Goal: Task Accomplishment & Management: Use online tool/utility

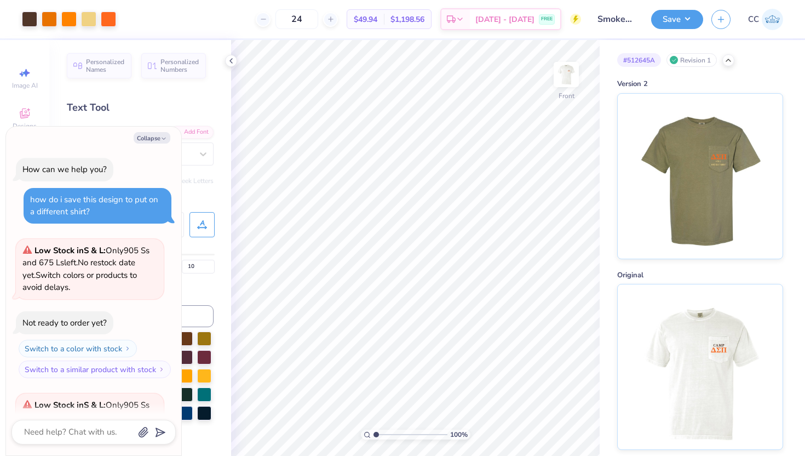
scroll to position [1609, 0]
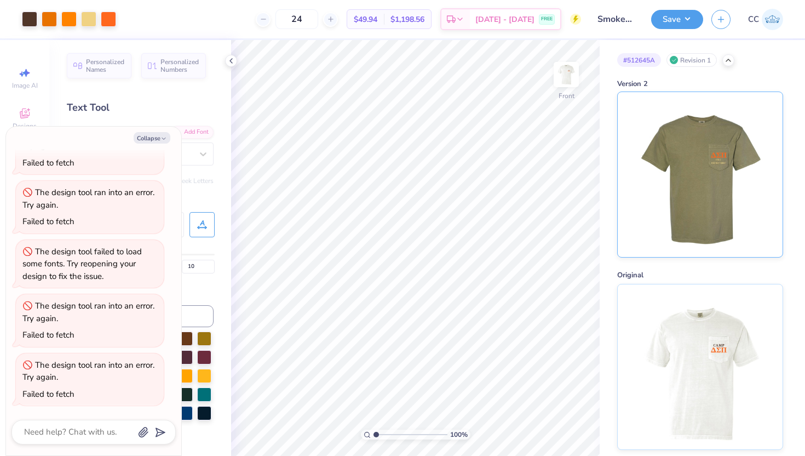
click at [660, 127] on img at bounding box center [700, 174] width 136 height 165
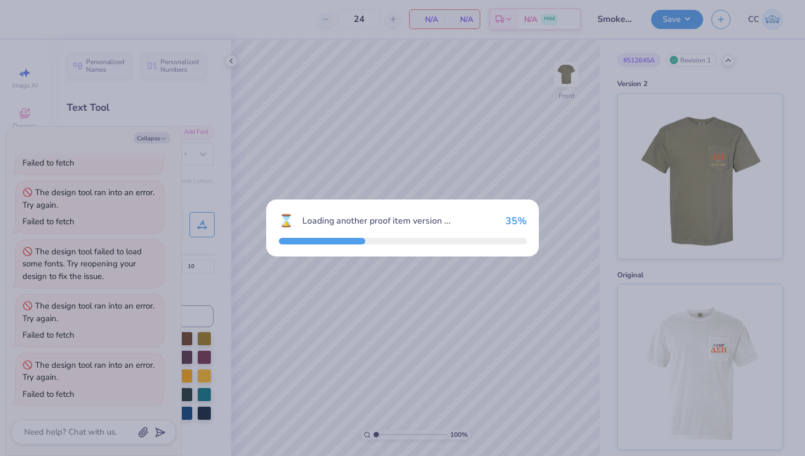
type textarea "x"
type input "130"
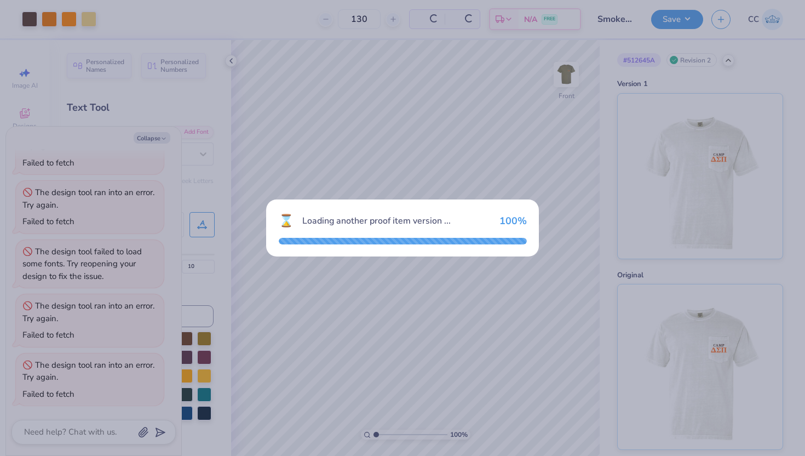
type textarea "x"
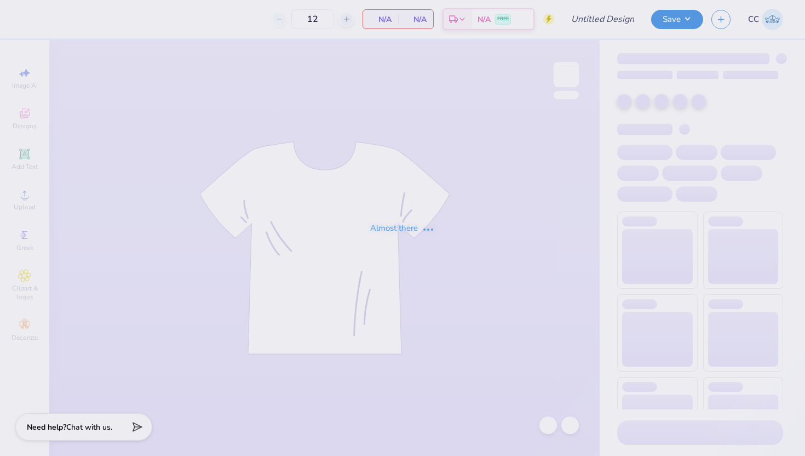
type input "Smokey By The Fire DSP"
type input "130"
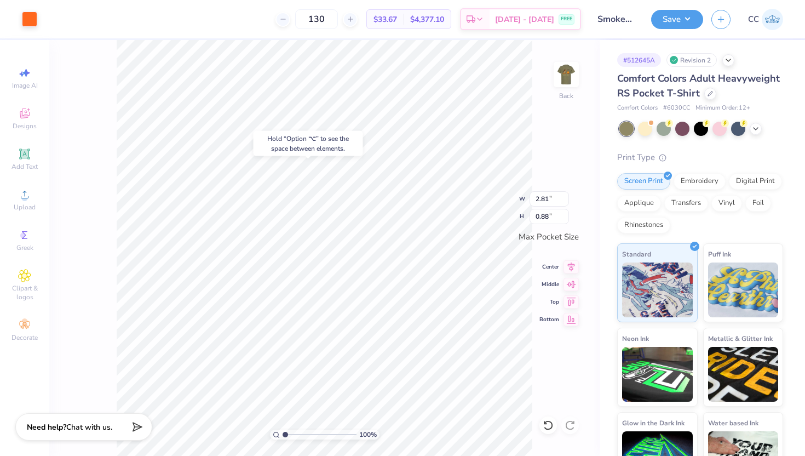
type input "2.59"
type input "0.96"
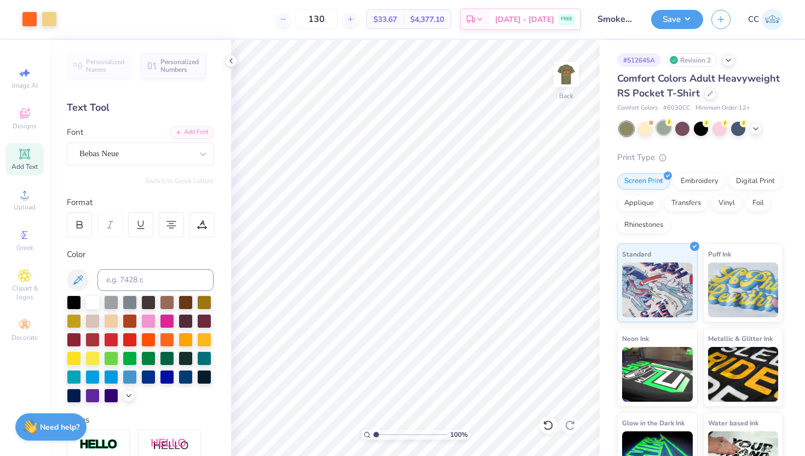
click at [665, 130] on div at bounding box center [664, 128] width 14 height 14
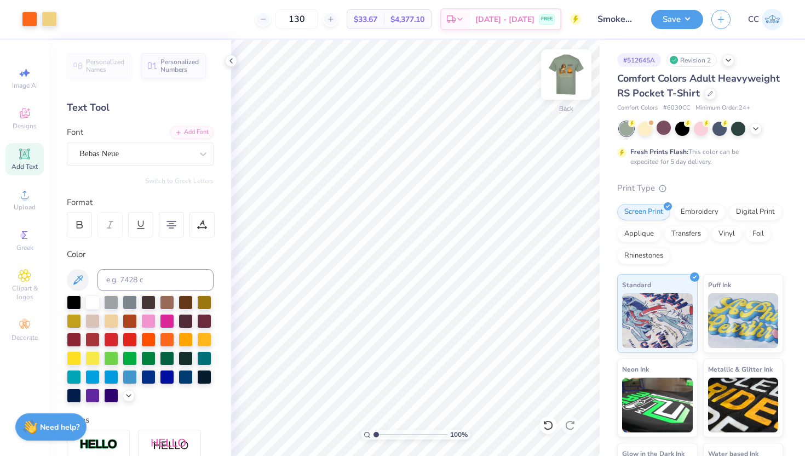
click at [568, 88] on img at bounding box center [567, 75] width 44 height 44
click at [89, 20] on div at bounding box center [88, 17] width 15 height 15
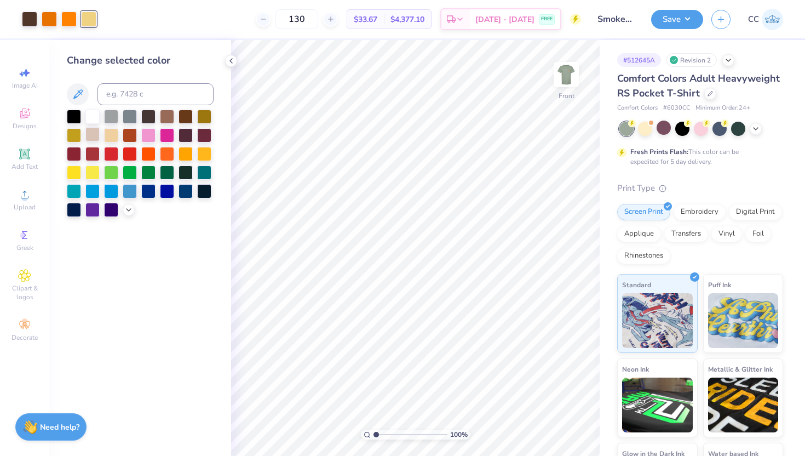
click at [96, 134] on div at bounding box center [92, 134] width 14 height 14
click at [564, 79] on img at bounding box center [567, 75] width 44 height 44
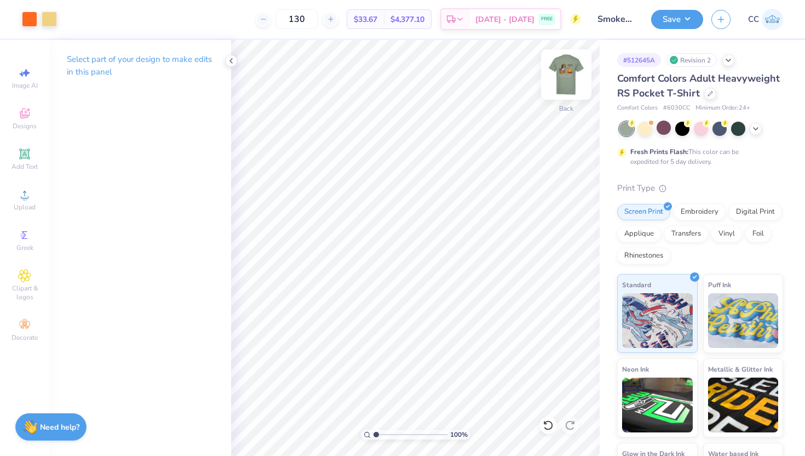
click at [574, 80] on img at bounding box center [567, 75] width 44 height 44
drag, startPoint x: 567, startPoint y: 79, endPoint x: 136, endPoint y: 8, distance: 436.5
click at [568, 79] on img at bounding box center [567, 75] width 22 height 22
click at [52, 18] on div at bounding box center [49, 17] width 15 height 15
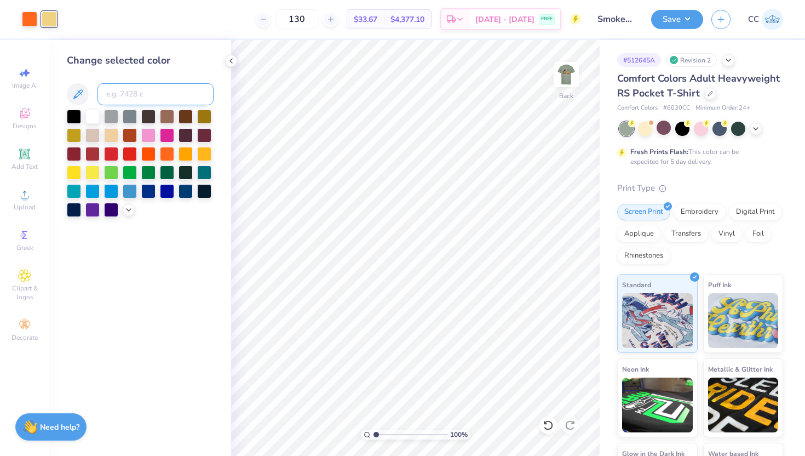
click at [161, 95] on input at bounding box center [156, 94] width 116 height 22
type input "4755"
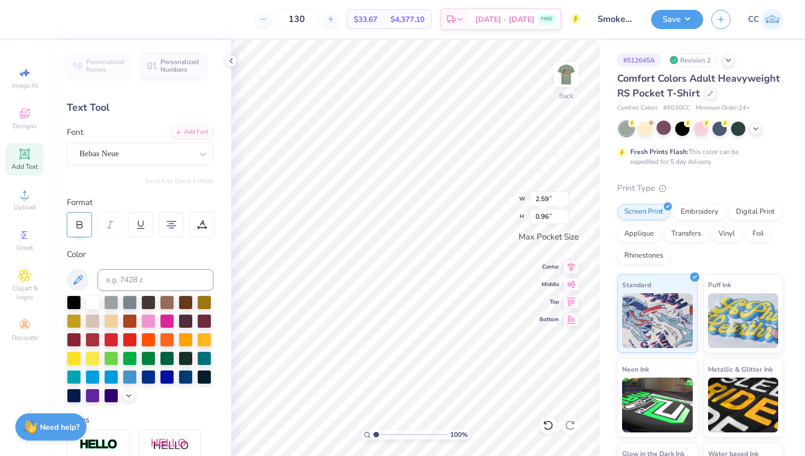
click at [85, 221] on div at bounding box center [79, 224] width 25 height 25
type input "2.62"
type input "0.99"
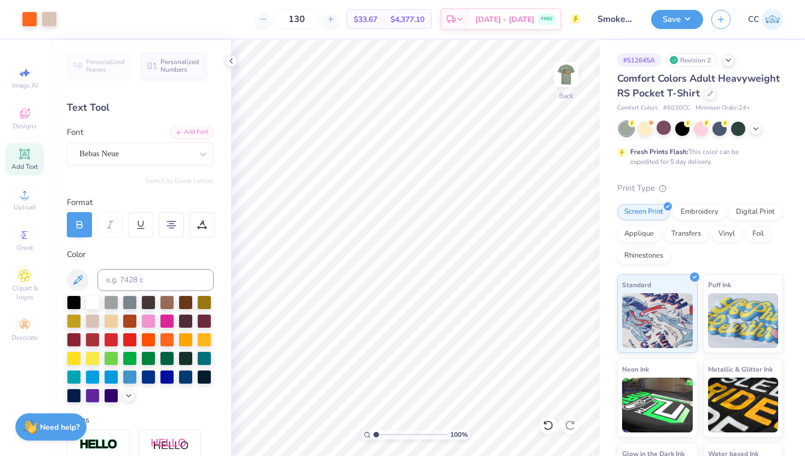
click at [78, 222] on icon at bounding box center [80, 225] width 10 height 10
click at [569, 87] on img at bounding box center [567, 75] width 44 height 44
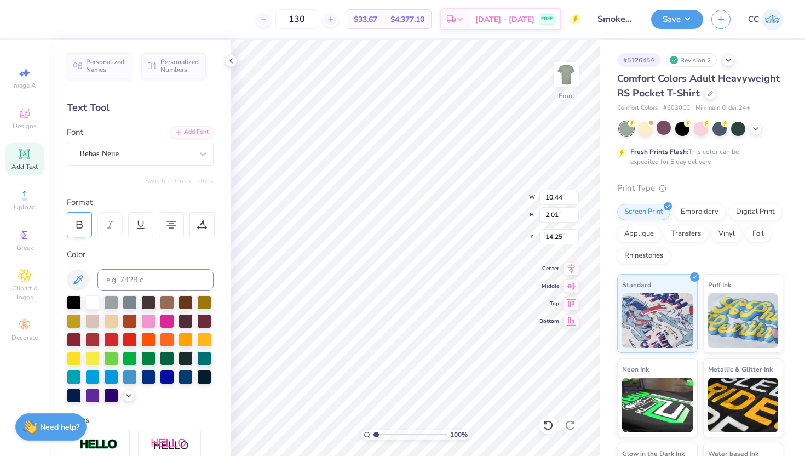
click at [77, 225] on icon at bounding box center [79, 226] width 5 height 3
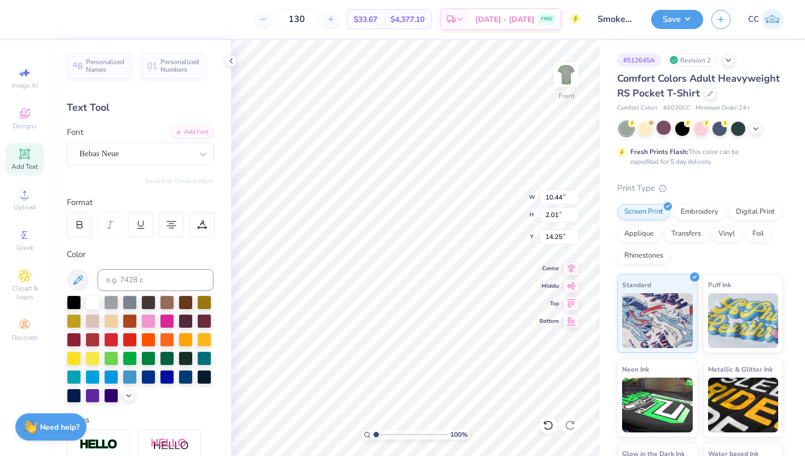
type textarea "[GEOGRAPHIC_DATA][US_STATE]"
click at [30, 163] on span "Add Text" at bounding box center [25, 166] width 26 height 9
type textarea "T"
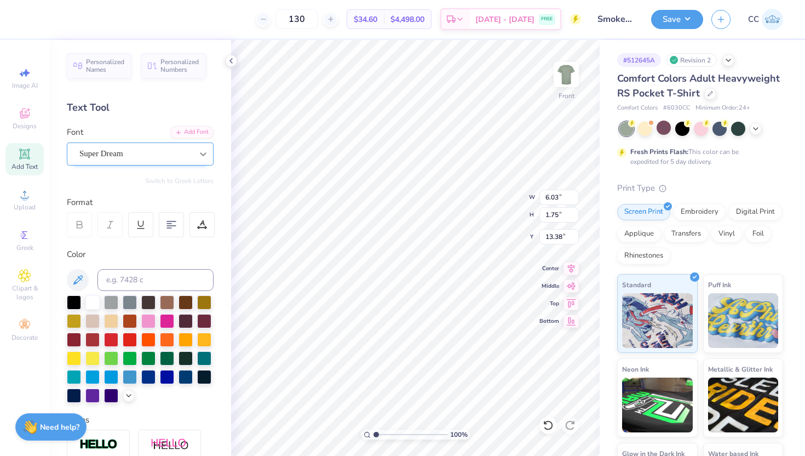
type textarea "Alpha Zeta Chapter"
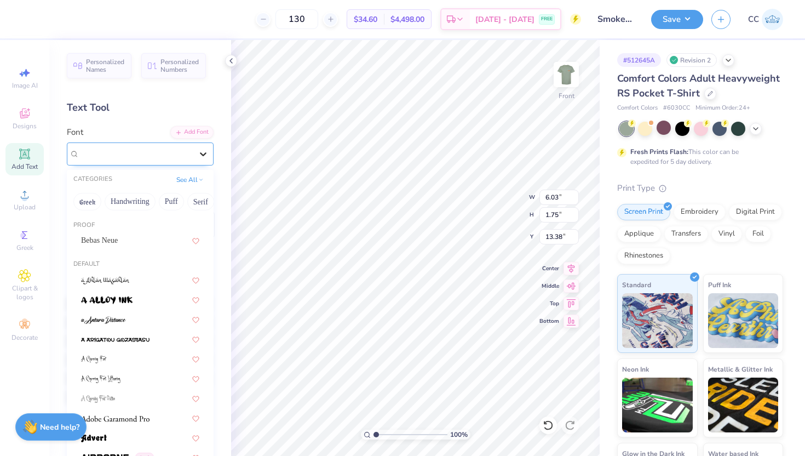
click at [207, 157] on icon at bounding box center [203, 153] width 11 height 11
click at [117, 244] on div "Bebas Neue" at bounding box center [140, 241] width 118 height 12
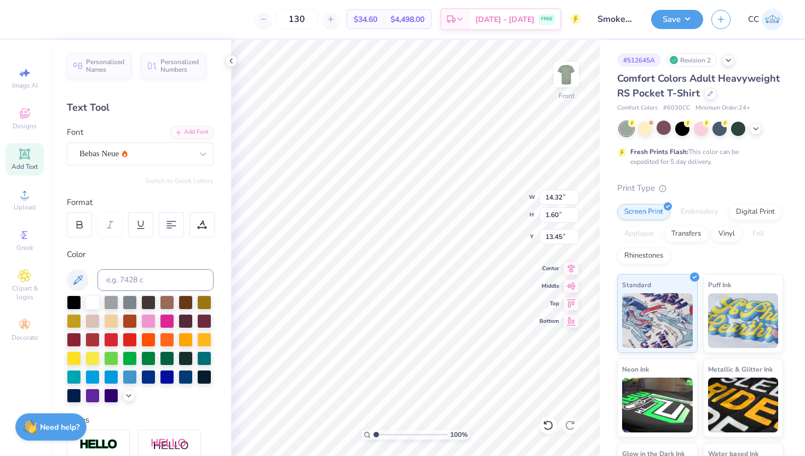
type input "7.06"
type input "0.79"
type input "16.00"
click at [164, 278] on input at bounding box center [156, 280] width 116 height 22
type input "4755"
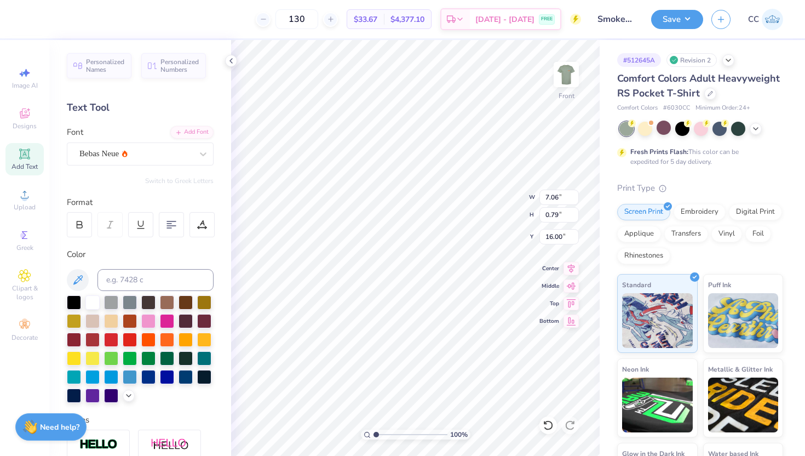
click at [227, 359] on div "Personalized Names Personalized Numbers Text Tool Add Font Font Bebas Neue Swit…" at bounding box center [140, 248] width 182 height 416
type input "10.44"
type input "0.75"
type input "14.88"
click at [82, 220] on icon at bounding box center [80, 225] width 10 height 10
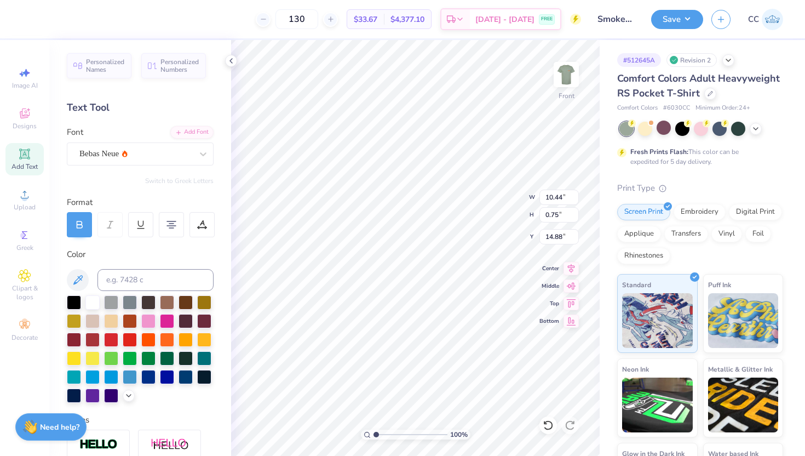
type input "10.61"
type input "5.88"
type input "0.66"
type input "10.61"
type input "0.75"
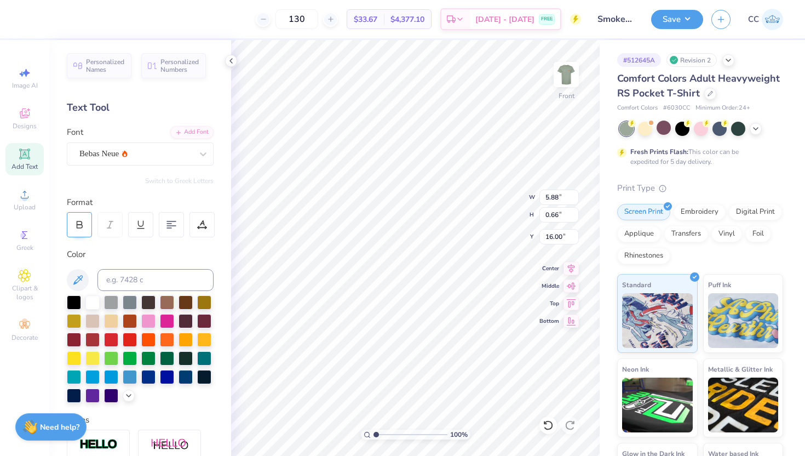
type input "14.88"
click at [207, 230] on div at bounding box center [202, 224] width 25 height 25
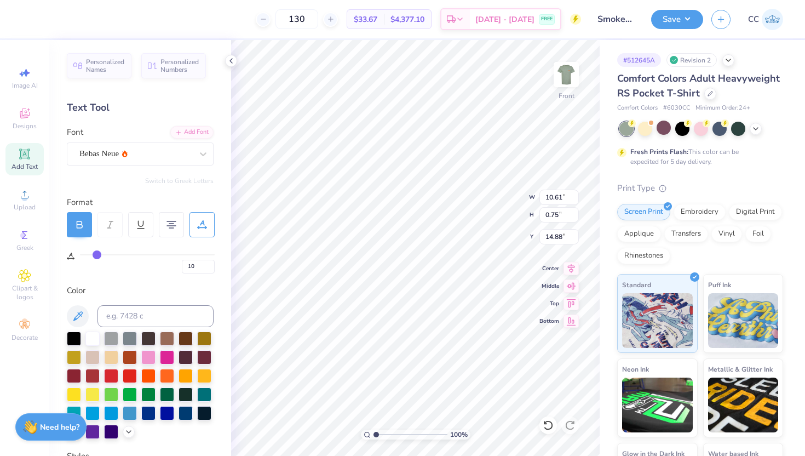
type input "11"
type input "12"
type input "14"
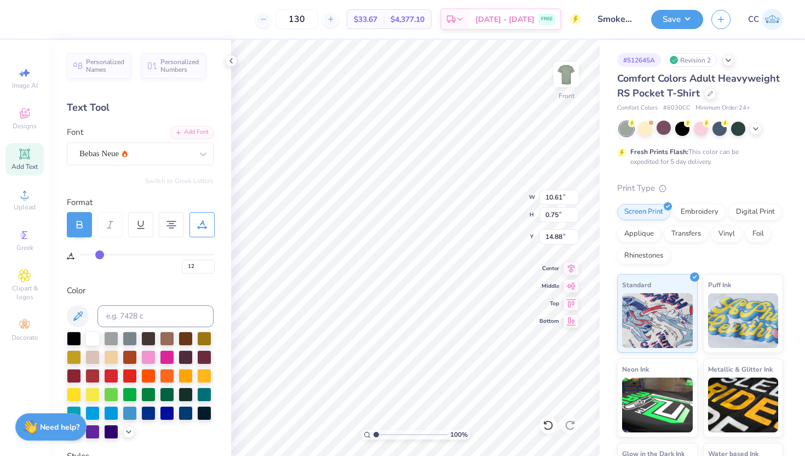
type input "14"
type input "15"
type input "16"
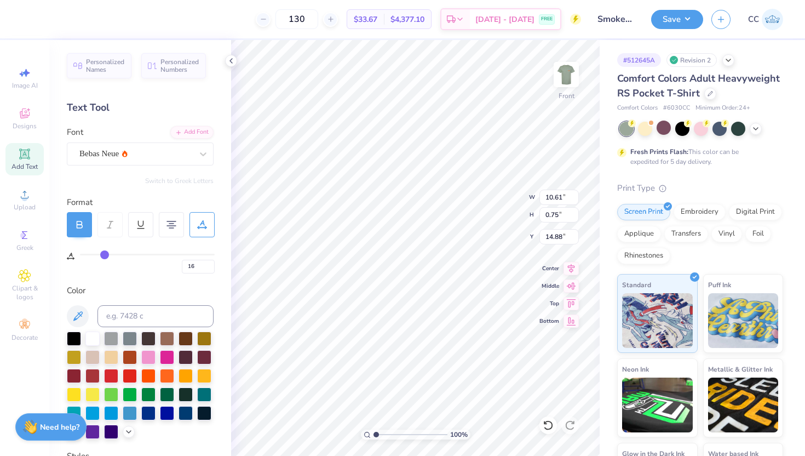
type input "17"
type input "18"
type input "19"
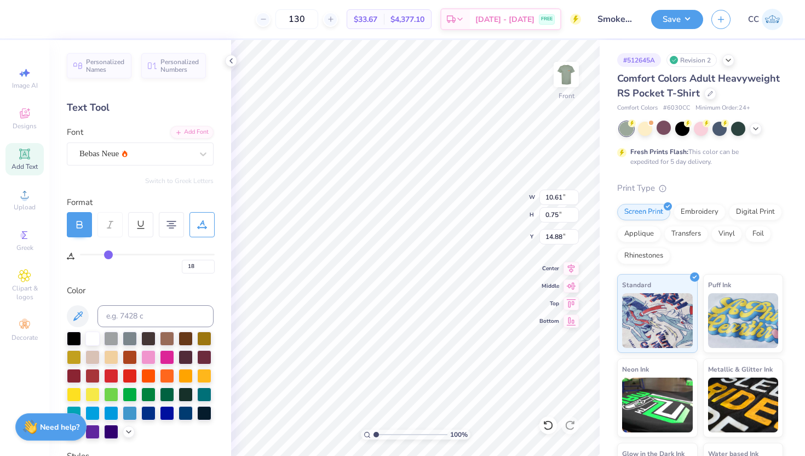
type input "19"
drag, startPoint x: 98, startPoint y: 255, endPoint x: 108, endPoint y: 258, distance: 10.8
type input "19"
click at [108, 255] on input "range" at bounding box center [147, 255] width 135 height 2
type input "12.68"
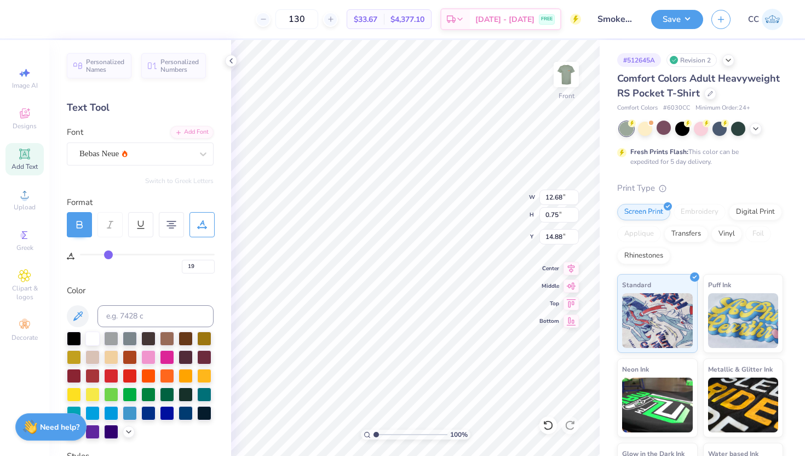
type input "20"
type input "19"
type input "18"
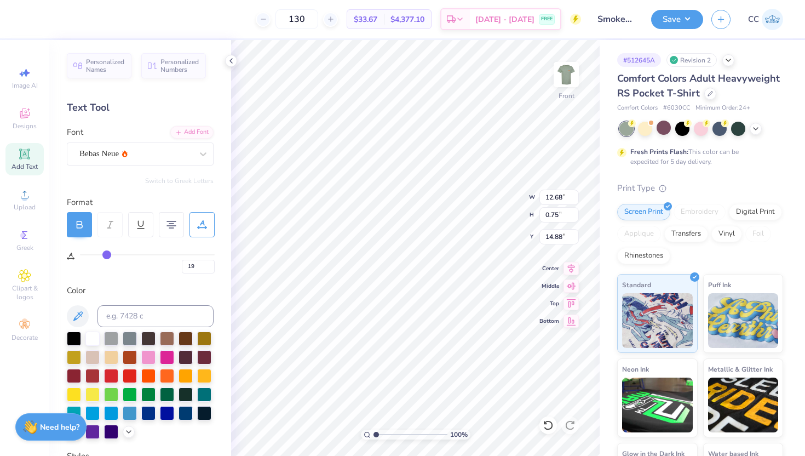
type input "18"
type input "17"
type input "16"
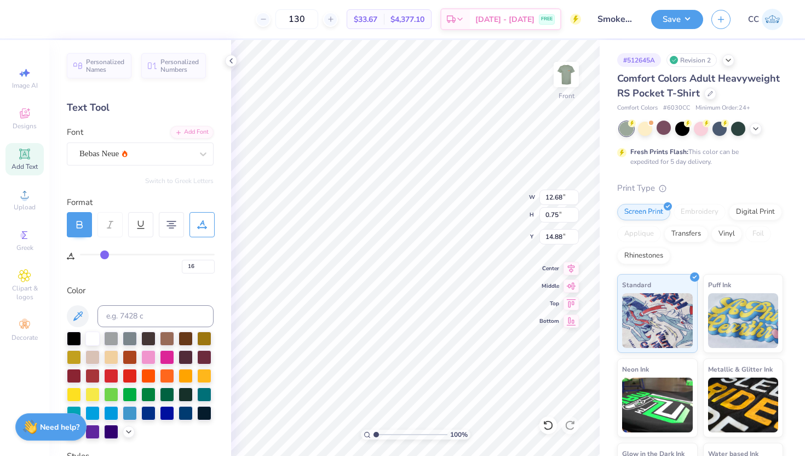
type input "16"
click at [104, 254] on input "range" at bounding box center [147, 255] width 135 height 2
type input "11.99"
type input "0"
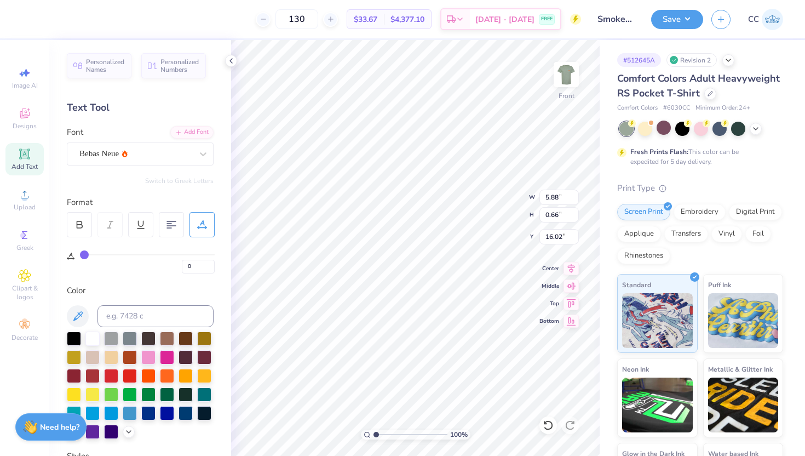
type input "2"
type input "3"
type input "4"
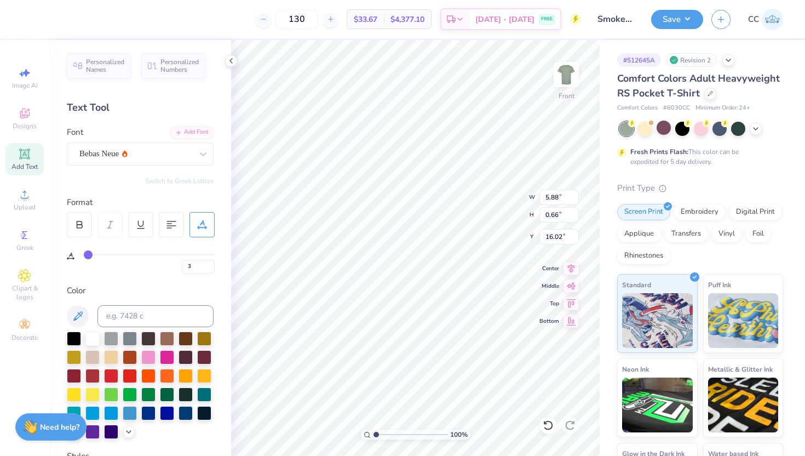
type input "4"
type input "5"
click at [90, 255] on input "range" at bounding box center [147, 255] width 135 height 2
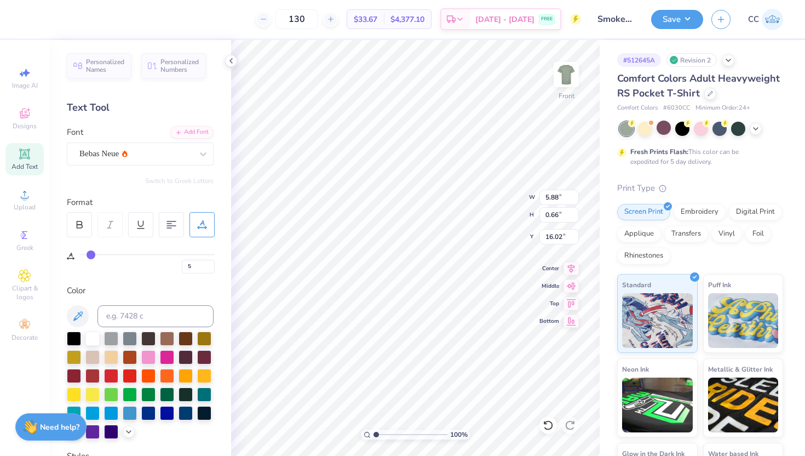
type input "6.66"
type input "16.03"
click at [139, 317] on input at bounding box center [156, 316] width 116 height 22
type input "152"
type input "c"
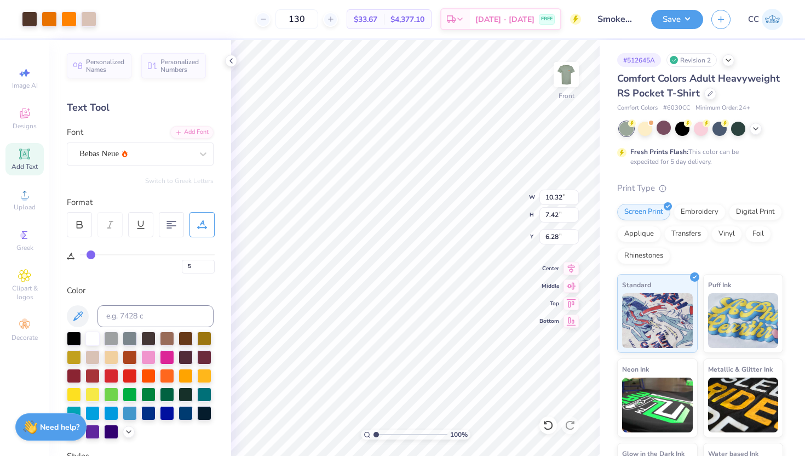
type input "10.32"
type input "7.42"
type input "6.28"
type input "6.66"
type input "0.66"
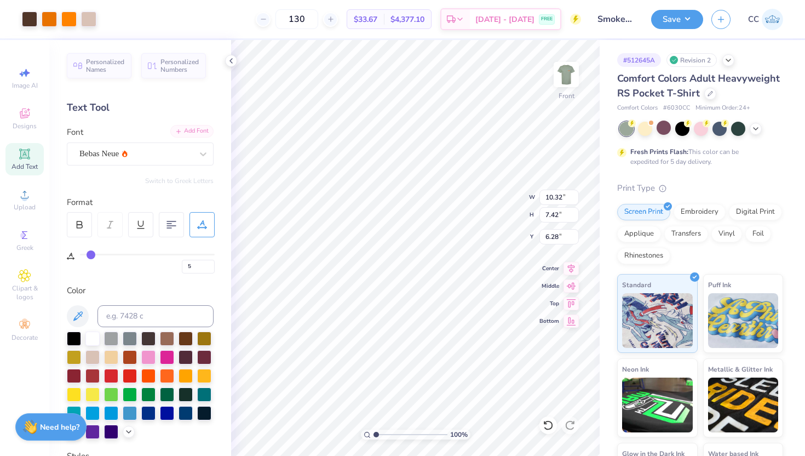
type input "16.04"
click at [190, 312] on input at bounding box center [156, 316] width 116 height 22
type input "476"
click at [227, 367] on div "Personalized Names Personalized Numbers Text Tool Add Font Font Bebas Neue Swit…" at bounding box center [140, 248] width 182 height 416
click at [687, 22] on button "Save" at bounding box center [677, 17] width 52 height 19
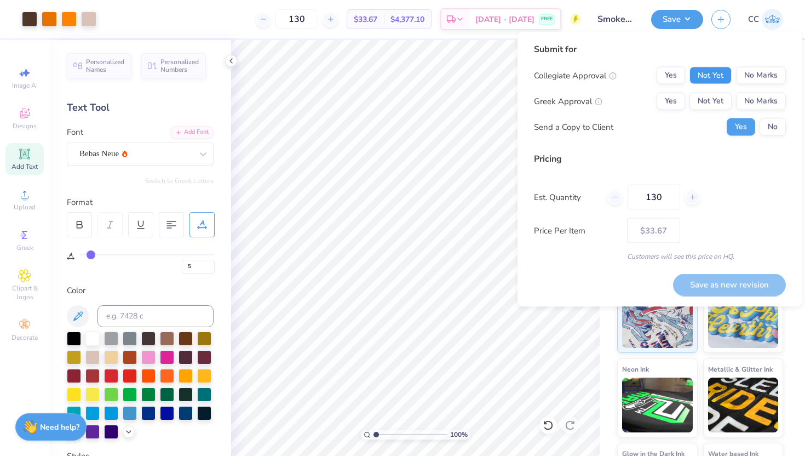
click at [706, 82] on button "Not Yet" at bounding box center [711, 76] width 42 height 18
click at [708, 105] on button "Not Yet" at bounding box center [711, 102] width 42 height 18
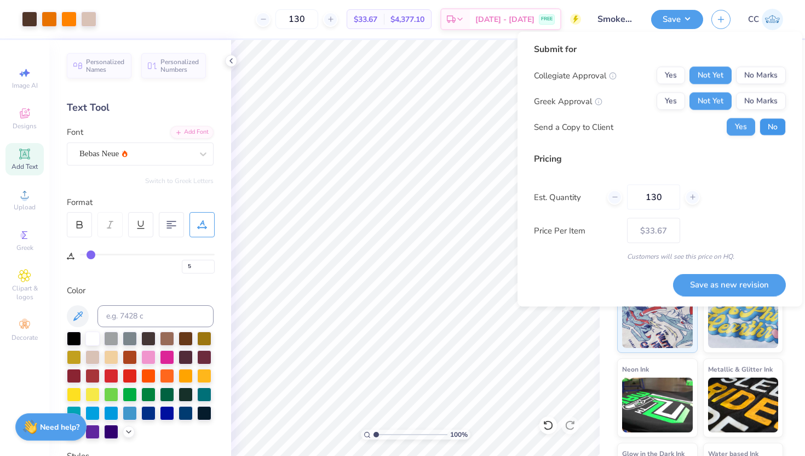
click at [767, 130] on button "No" at bounding box center [773, 127] width 26 height 18
click at [732, 283] on button "Save as new revision" at bounding box center [729, 284] width 113 height 22
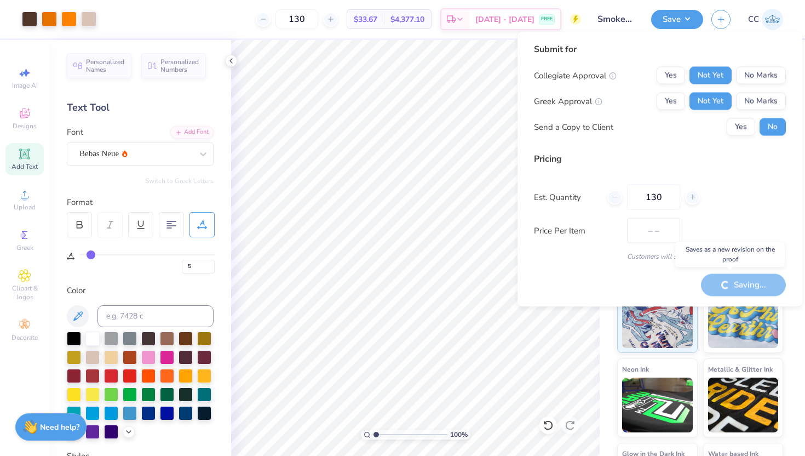
type input "$33.67"
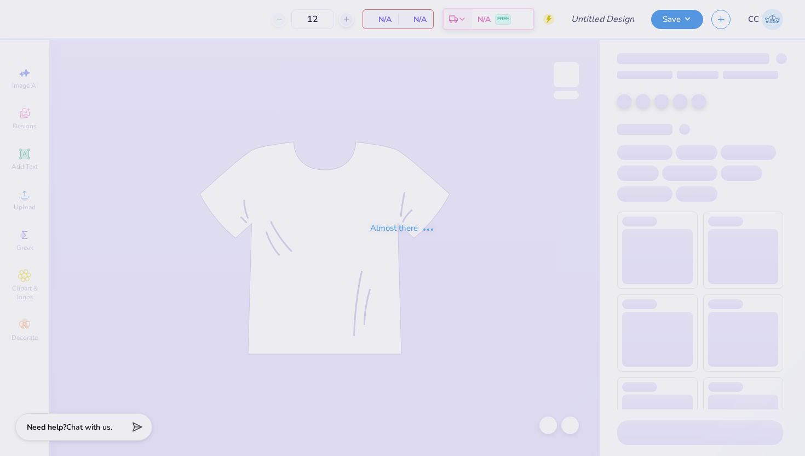
type input "Smokey By The Fire DSP"
type input "130"
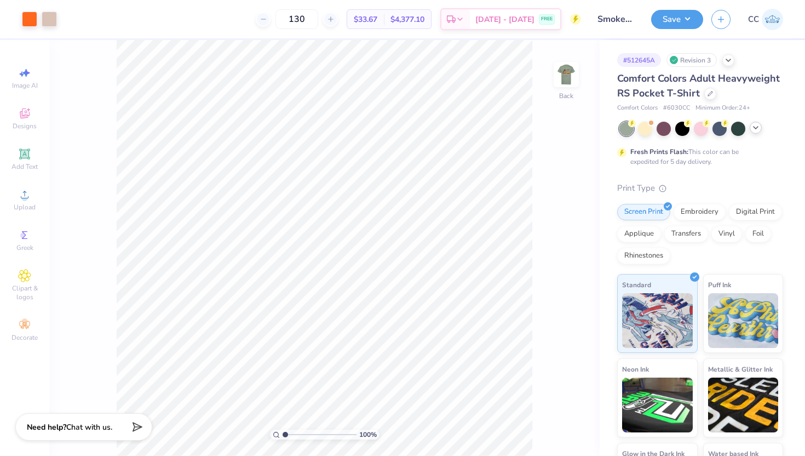
click at [757, 129] on icon at bounding box center [756, 127] width 9 height 9
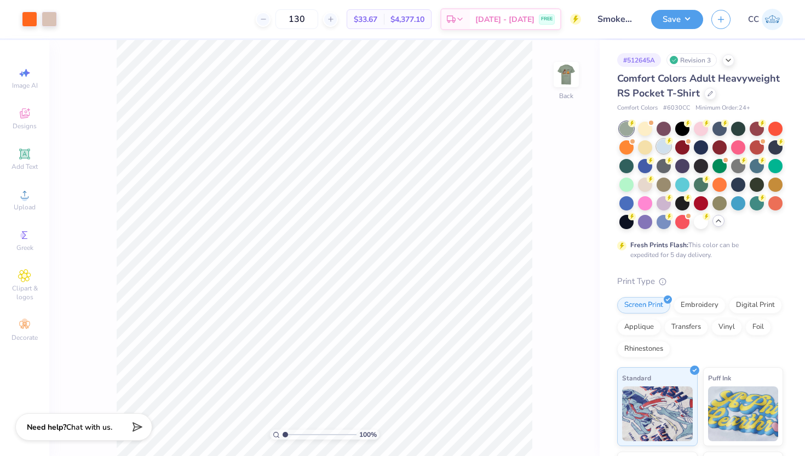
click at [666, 145] on div at bounding box center [664, 146] width 14 height 14
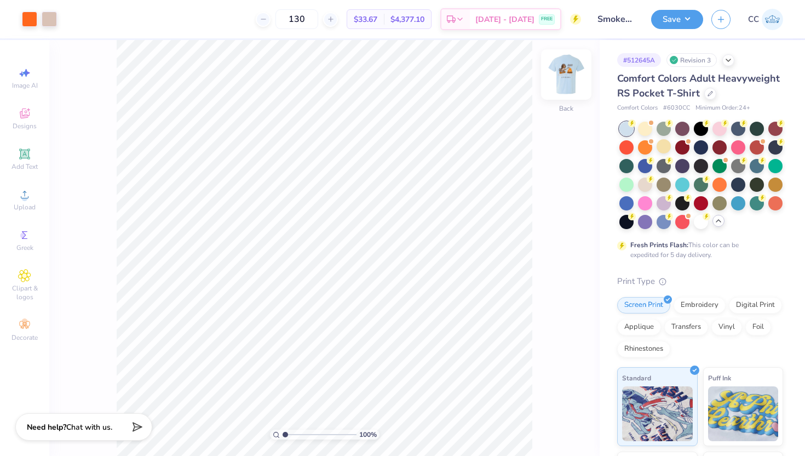
click at [567, 79] on img at bounding box center [567, 75] width 44 height 44
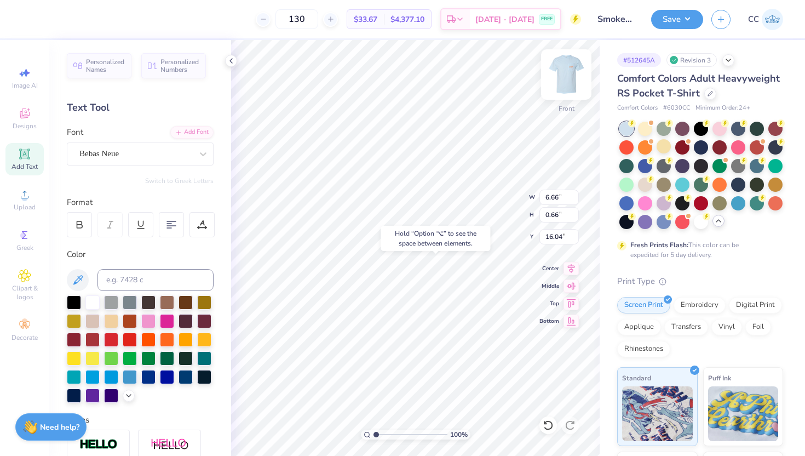
type input "15.49"
click at [184, 276] on input at bounding box center [156, 280] width 116 height 22
type input "476"
type input "15.34"
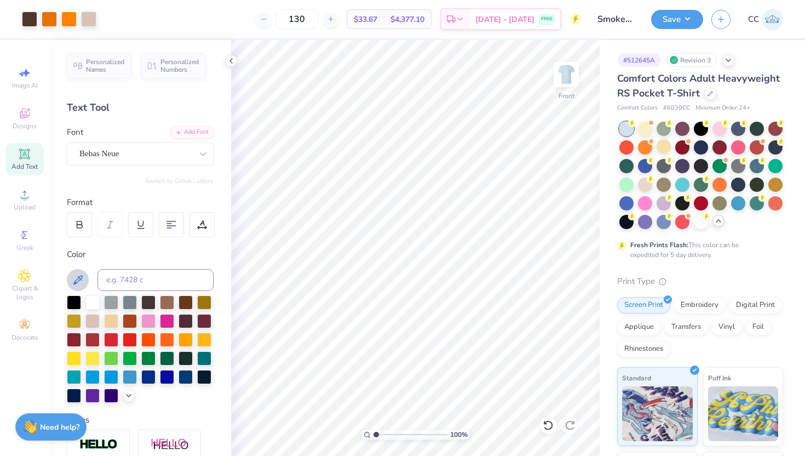
click at [74, 278] on icon at bounding box center [77, 279] width 13 height 13
click at [129, 398] on icon at bounding box center [128, 394] width 9 height 9
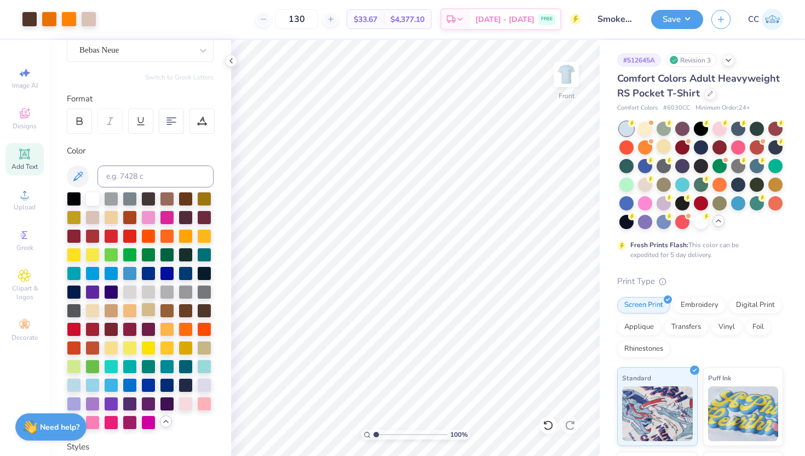
scroll to position [108, 0]
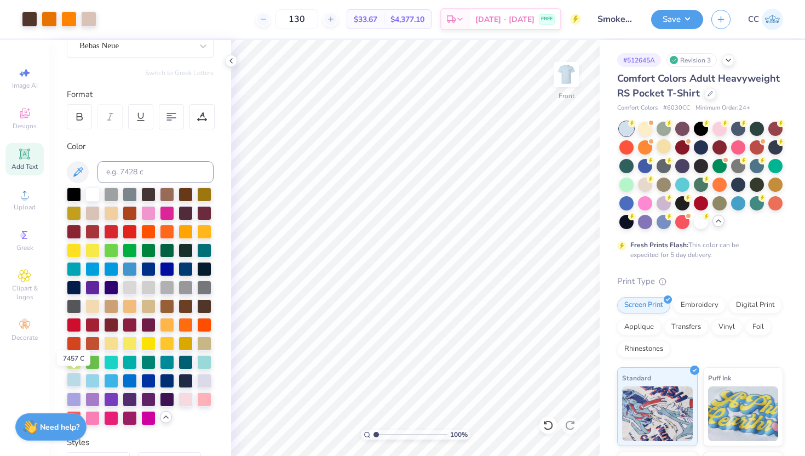
click at [72, 385] on div at bounding box center [74, 380] width 14 height 14
click at [89, 22] on div at bounding box center [88, 17] width 15 height 15
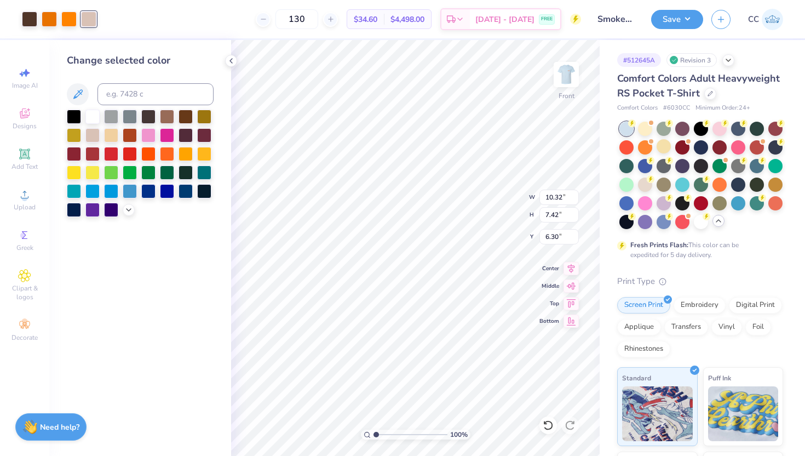
click at [173, 258] on div "Change selected color" at bounding box center [140, 248] width 182 height 416
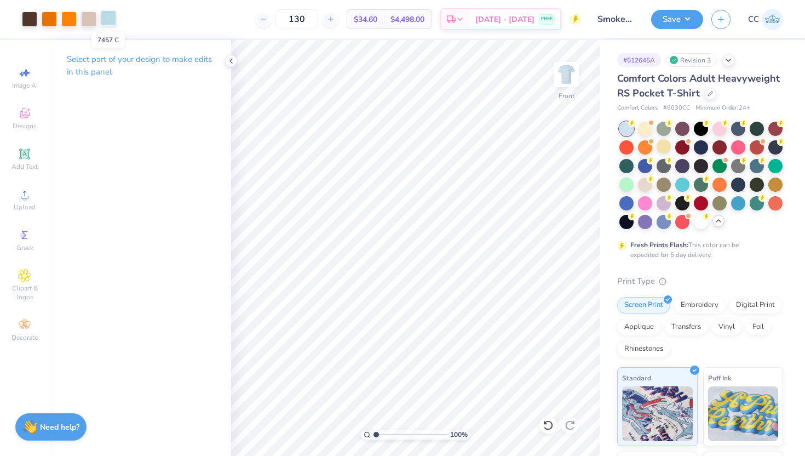
click at [108, 25] on div at bounding box center [108, 17] width 15 height 15
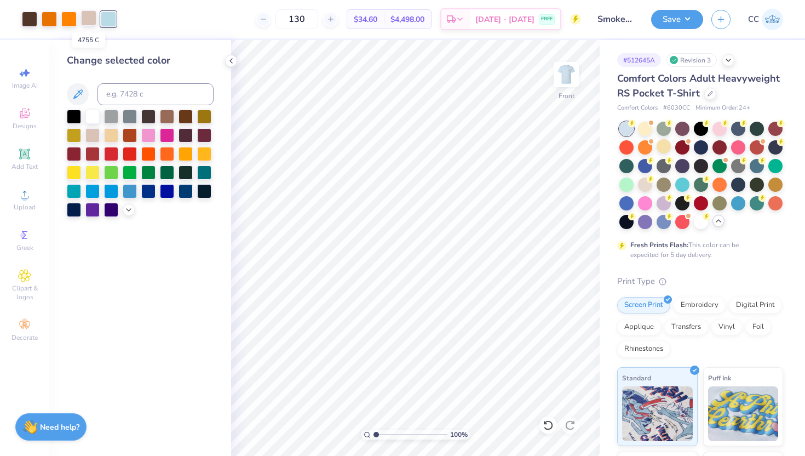
drag, startPoint x: 110, startPoint y: 26, endPoint x: 88, endPoint y: 23, distance: 22.6
click at [88, 23] on div at bounding box center [69, 19] width 94 height 15
click at [90, 23] on div at bounding box center [88, 17] width 15 height 15
click at [154, 94] on input at bounding box center [156, 94] width 116 height 22
type input "7457"
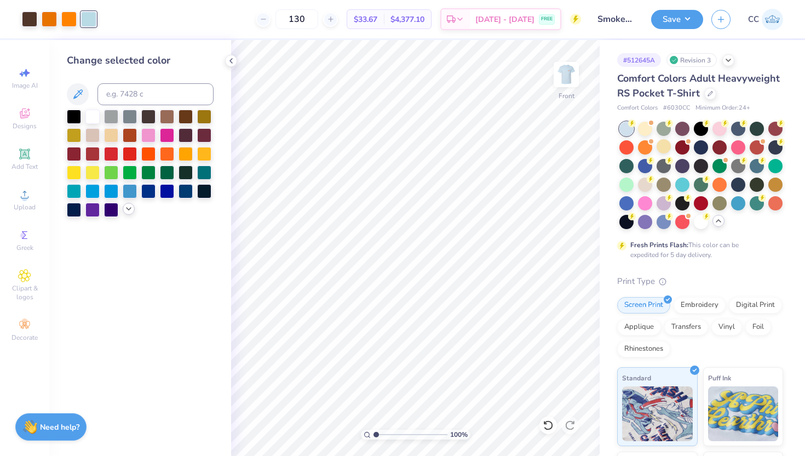
click at [127, 212] on icon at bounding box center [128, 208] width 9 height 9
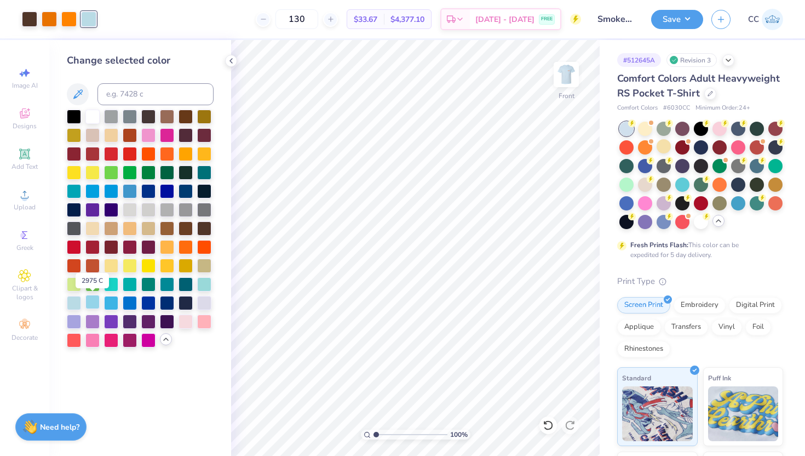
click at [95, 303] on div at bounding box center [92, 302] width 14 height 14
click at [74, 303] on div at bounding box center [74, 302] width 14 height 14
click at [79, 88] on icon at bounding box center [77, 94] width 13 height 13
click at [547, 418] on div at bounding box center [549, 425] width 18 height 18
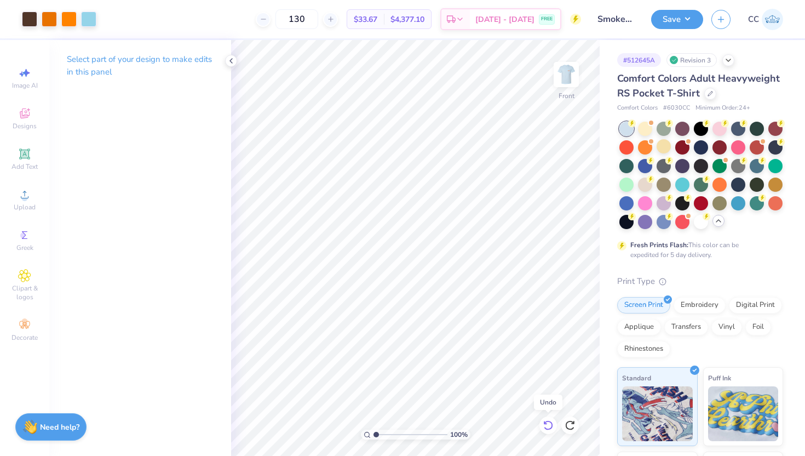
click at [548, 425] on icon at bounding box center [548, 425] width 11 height 11
click at [550, 426] on icon at bounding box center [548, 425] width 11 height 11
click at [550, 427] on icon at bounding box center [548, 425] width 11 height 11
click at [550, 428] on icon at bounding box center [548, 425] width 11 height 11
click at [565, 68] on img at bounding box center [567, 75] width 44 height 44
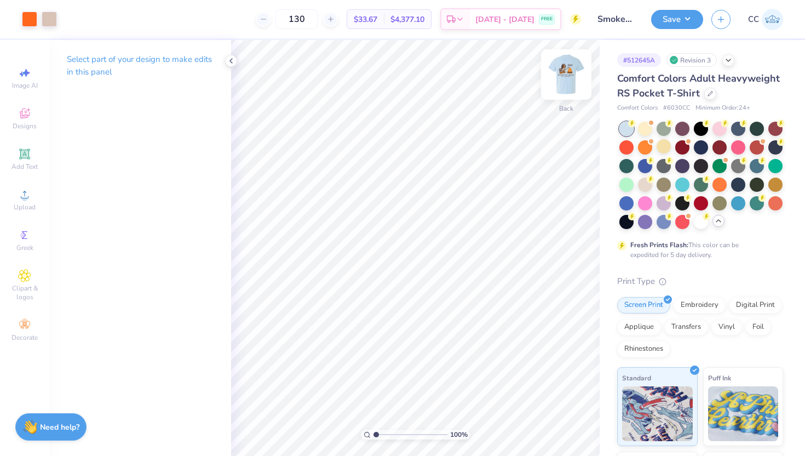
click at [569, 81] on img at bounding box center [567, 75] width 44 height 44
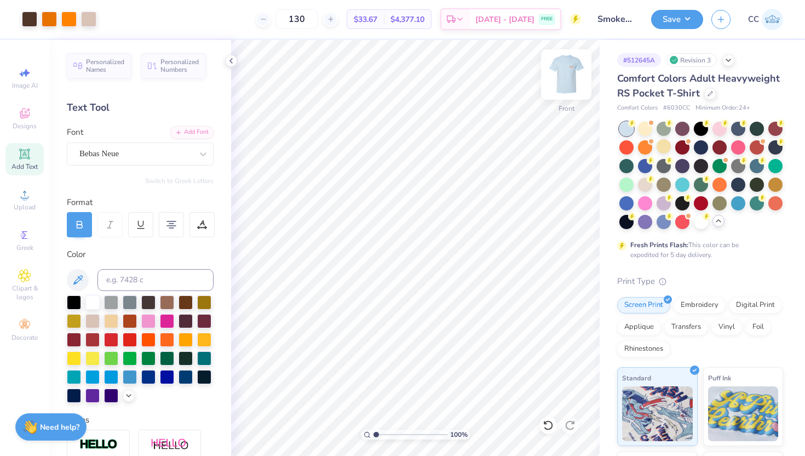
click at [559, 78] on img at bounding box center [567, 75] width 44 height 44
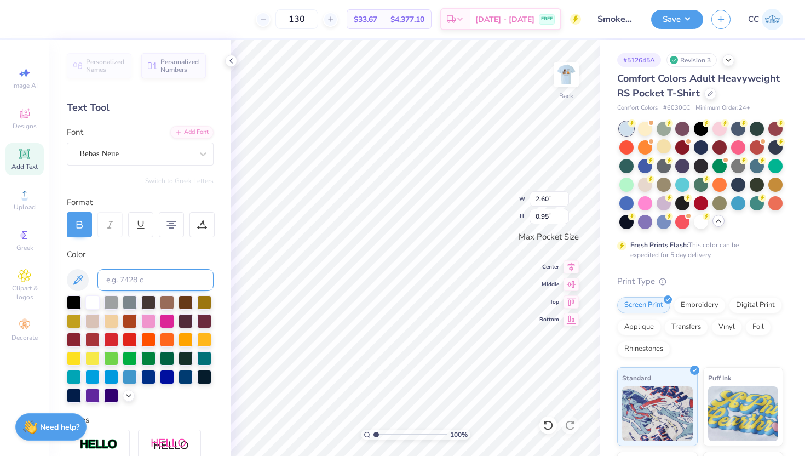
click at [140, 281] on input at bounding box center [156, 280] width 116 height 22
type input "476"
type input "2.59"
type input "0.94"
type input "2.76"
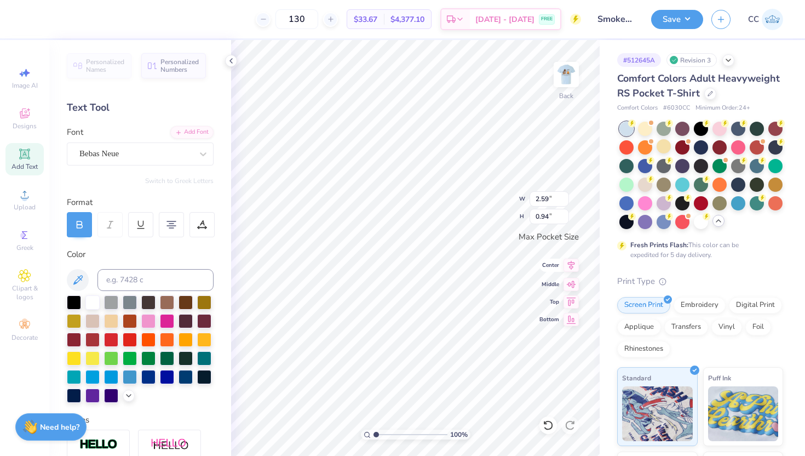
type input "0.86"
type input "2.59"
type input "0.94"
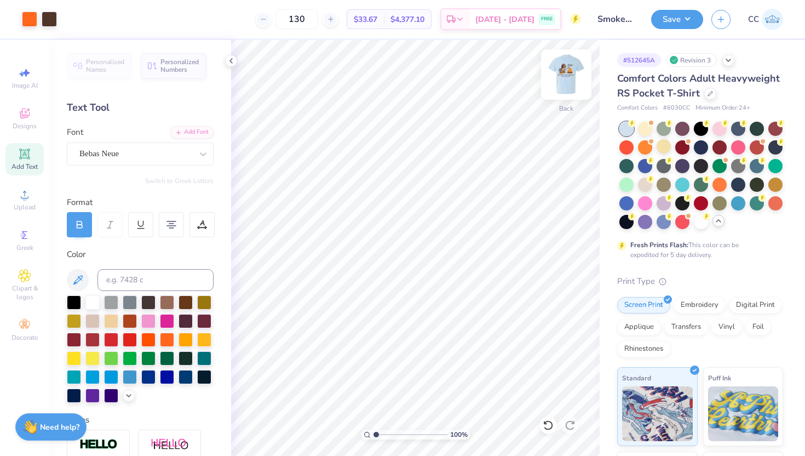
click at [568, 77] on img at bounding box center [567, 75] width 44 height 44
click at [679, 21] on button "Save" at bounding box center [677, 17] width 52 height 19
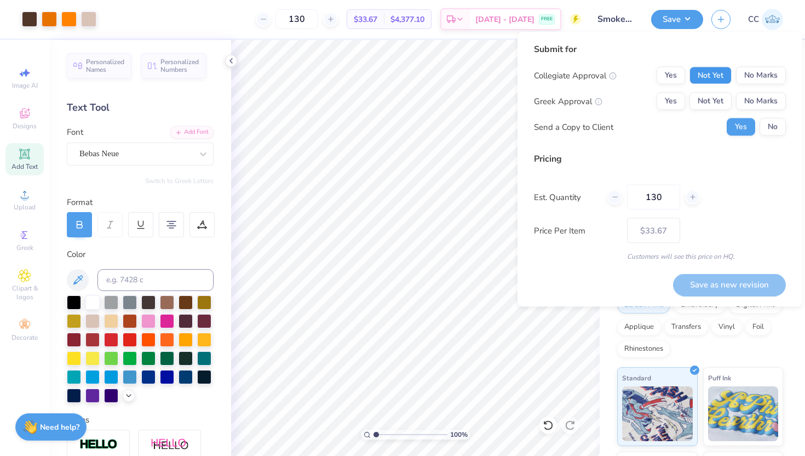
click at [713, 78] on button "Not Yet" at bounding box center [711, 76] width 42 height 18
click at [713, 102] on button "Not Yet" at bounding box center [711, 102] width 42 height 18
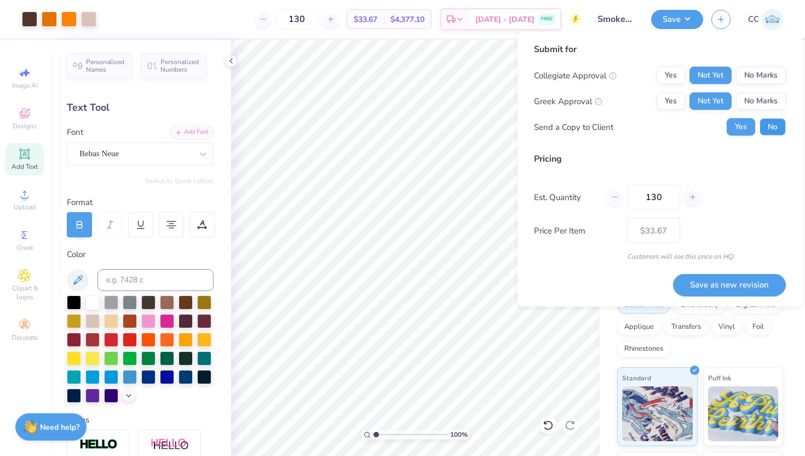
click at [769, 125] on button "No" at bounding box center [773, 127] width 26 height 18
click at [720, 286] on button "Save as new revision" at bounding box center [729, 284] width 113 height 22
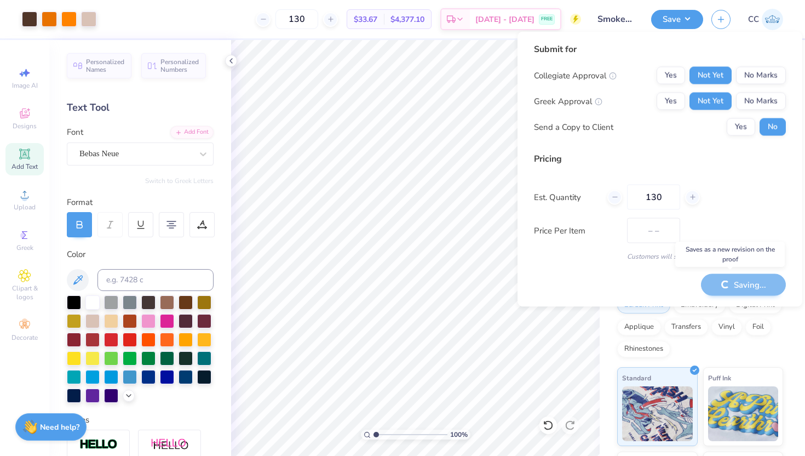
type input "$33.67"
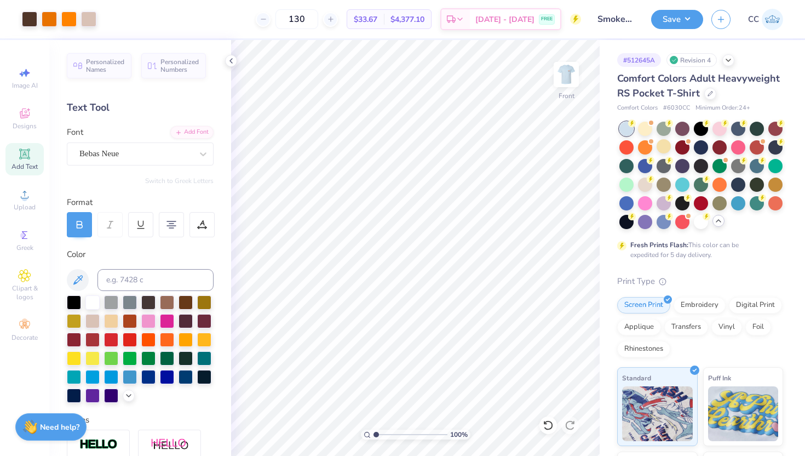
click at [705, 228] on div at bounding box center [701, 222] width 14 height 14
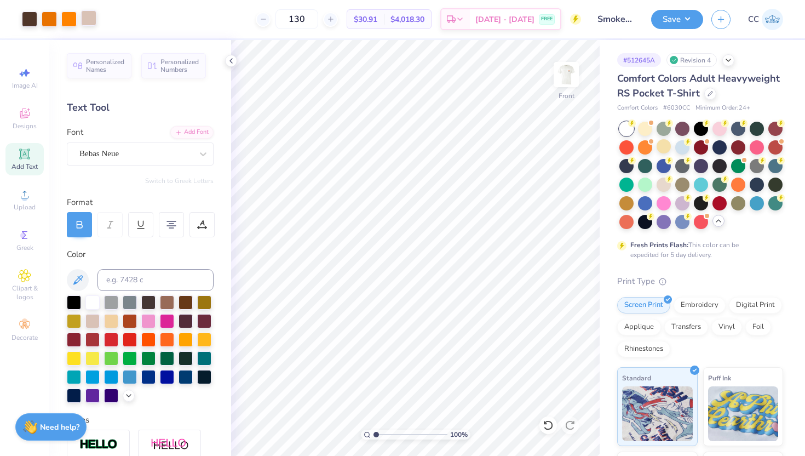
click at [88, 25] on div at bounding box center [88, 17] width 15 height 15
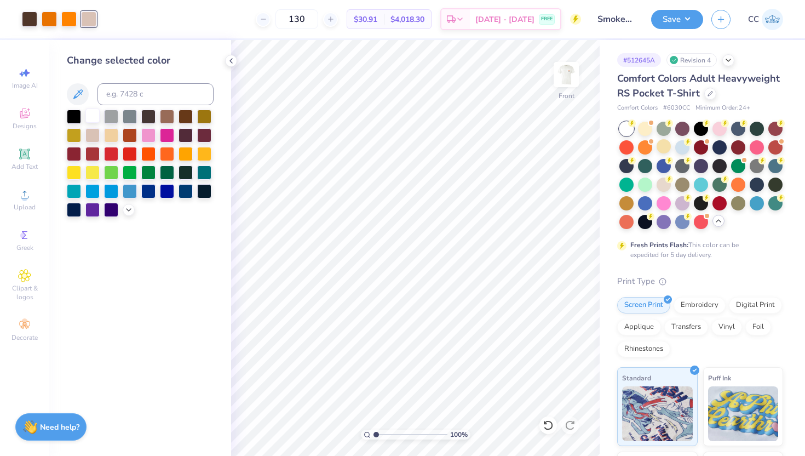
click at [93, 113] on div at bounding box center [92, 115] width 14 height 14
click at [79, 95] on icon at bounding box center [77, 94] width 13 height 13
click at [125, 213] on div at bounding box center [129, 209] width 12 height 12
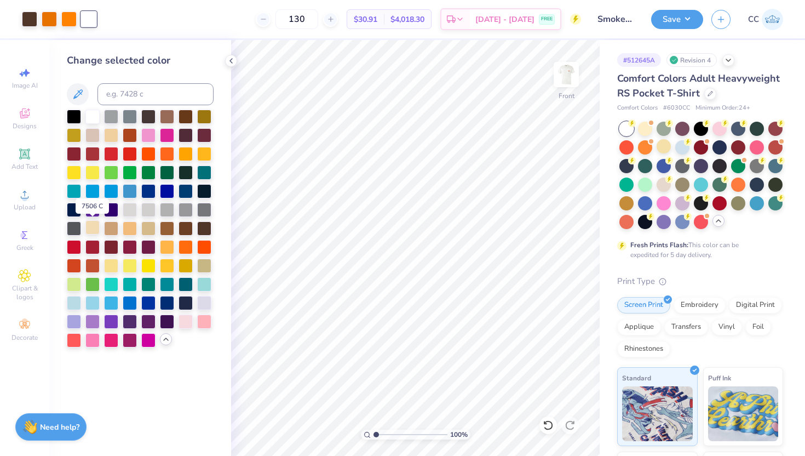
click at [92, 228] on div at bounding box center [92, 227] width 14 height 14
click at [145, 230] on div at bounding box center [148, 227] width 14 height 14
click at [130, 231] on div at bounding box center [130, 227] width 14 height 14
click at [114, 230] on div at bounding box center [111, 227] width 14 height 14
click at [93, 136] on div at bounding box center [92, 134] width 14 height 14
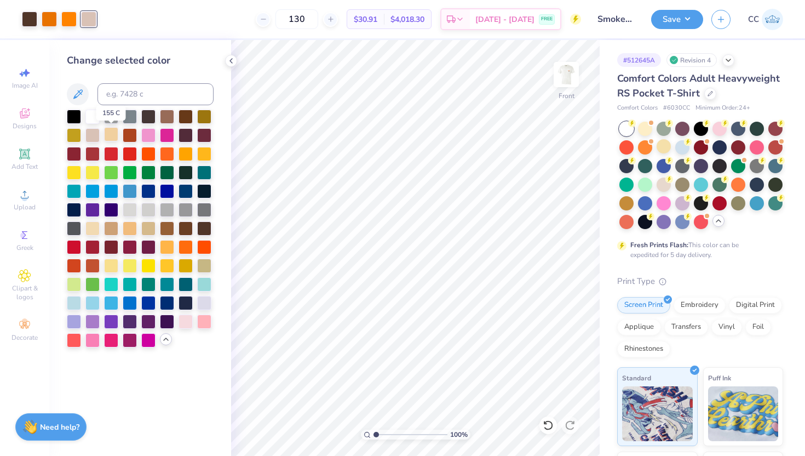
click at [107, 138] on div at bounding box center [111, 134] width 14 height 14
click at [555, 424] on div at bounding box center [549, 425] width 18 height 18
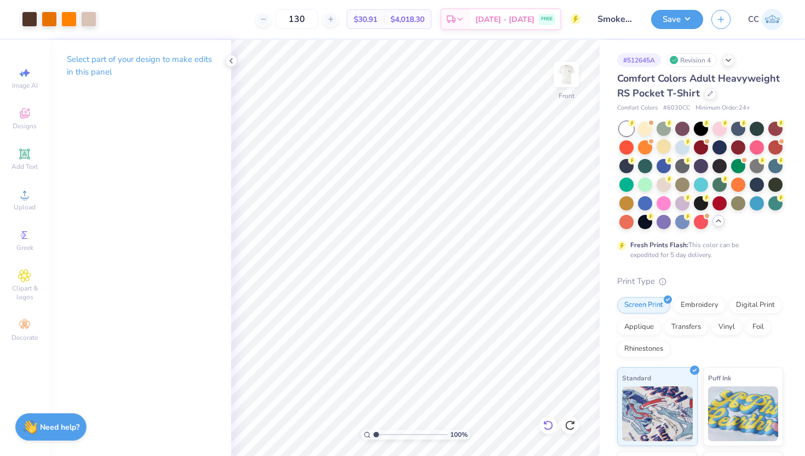
click at [555, 425] on div at bounding box center [549, 425] width 18 height 18
click at [555, 424] on div at bounding box center [549, 425] width 18 height 18
click at [550, 424] on icon at bounding box center [548, 425] width 11 height 11
click at [550, 425] on icon at bounding box center [548, 425] width 11 height 11
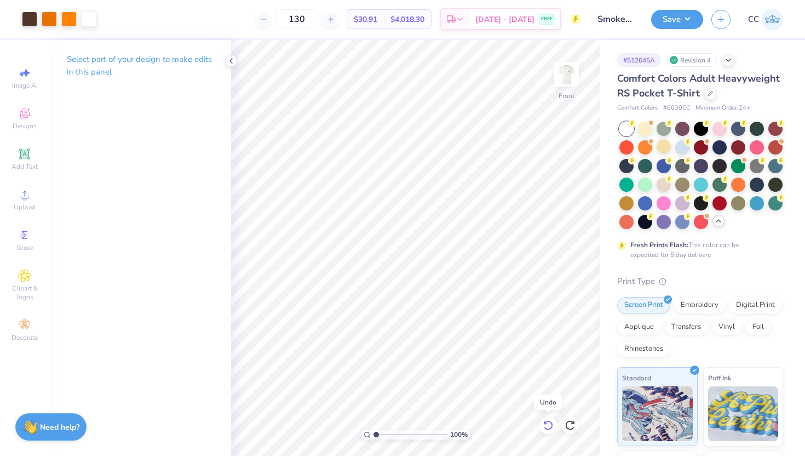
click at [550, 425] on icon at bounding box center [548, 425] width 11 height 11
click at [92, 19] on div at bounding box center [88, 17] width 15 height 15
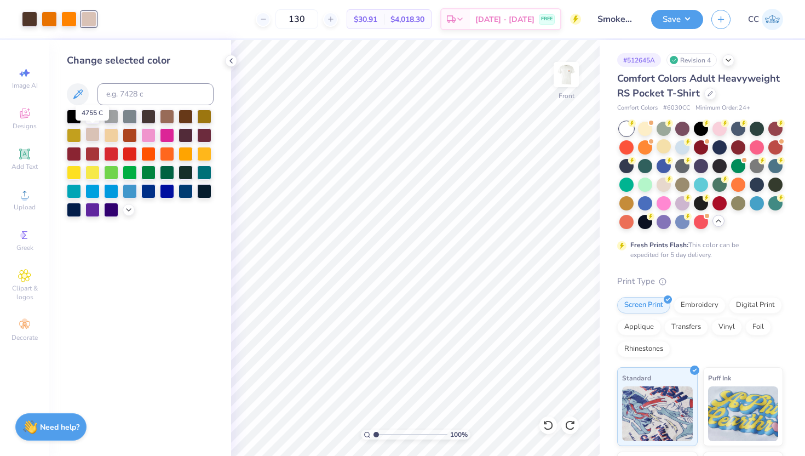
click at [94, 136] on div at bounding box center [92, 134] width 14 height 14
click at [130, 206] on icon at bounding box center [128, 208] width 9 height 9
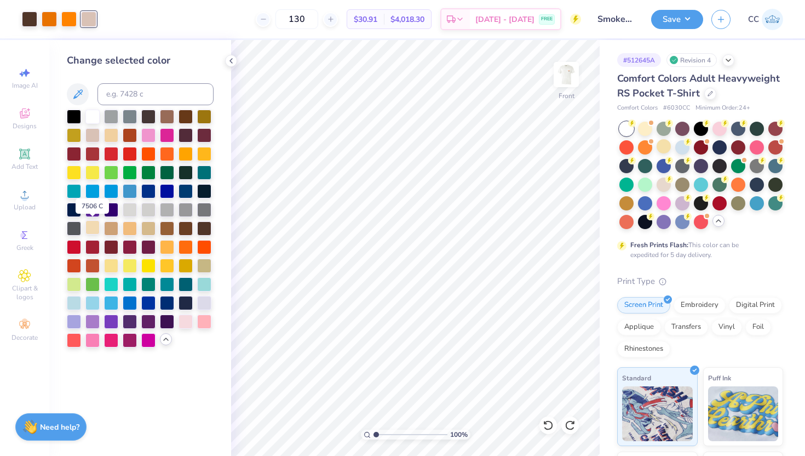
click at [91, 230] on div at bounding box center [92, 227] width 14 height 14
click at [113, 230] on div at bounding box center [111, 227] width 14 height 14
click at [148, 226] on div at bounding box center [148, 227] width 14 height 14
click at [135, 228] on div at bounding box center [130, 227] width 14 height 14
click at [146, 229] on div at bounding box center [148, 227] width 14 height 14
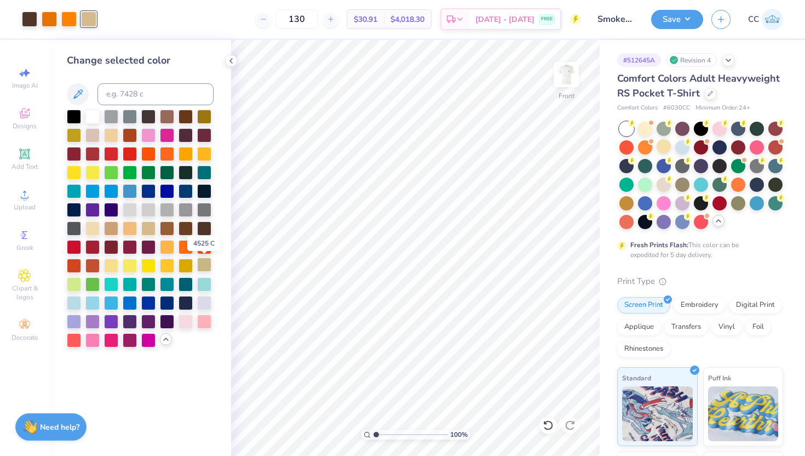
click at [210, 261] on div at bounding box center [204, 265] width 14 height 14
click at [111, 230] on div at bounding box center [111, 227] width 14 height 14
click at [147, 230] on div at bounding box center [148, 227] width 14 height 14
click at [145, 231] on div at bounding box center [148, 227] width 14 height 14
click at [132, 231] on div at bounding box center [130, 227] width 14 height 14
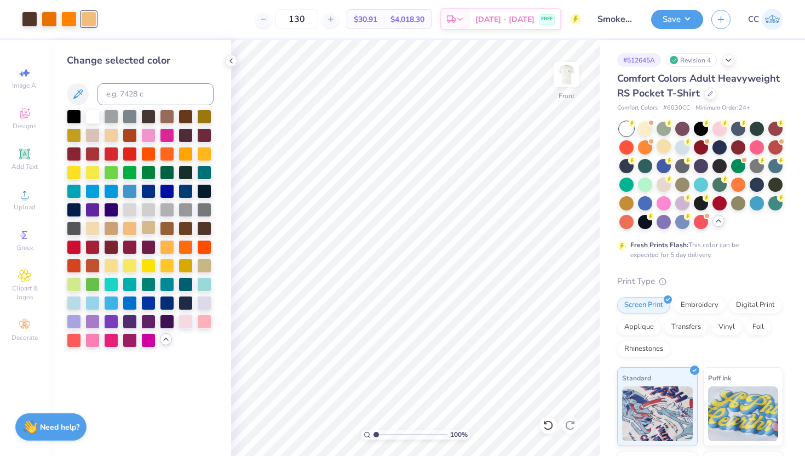
click at [148, 232] on div at bounding box center [148, 227] width 14 height 14
click at [169, 117] on div at bounding box center [167, 115] width 14 height 14
click at [111, 134] on div at bounding box center [111, 134] width 14 height 14
click at [90, 134] on div at bounding box center [92, 134] width 14 height 14
click at [94, 231] on div at bounding box center [92, 227] width 14 height 14
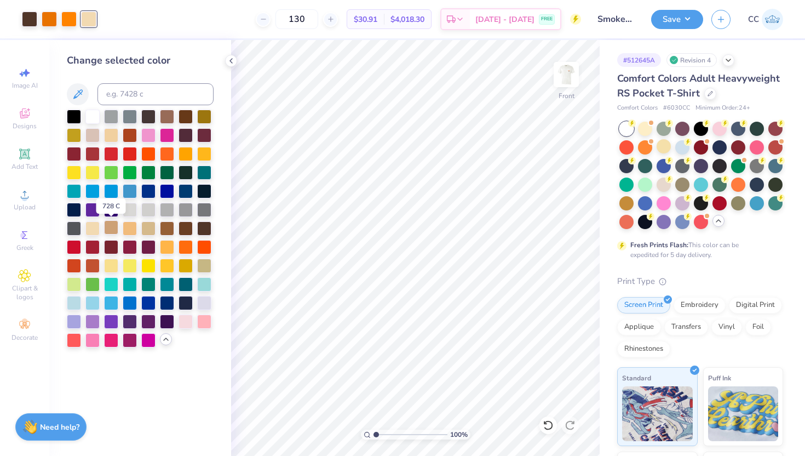
click at [111, 232] on div at bounding box center [111, 227] width 14 height 14
click at [146, 231] on div at bounding box center [148, 227] width 14 height 14
click at [677, 22] on button "Save" at bounding box center [677, 17] width 52 height 19
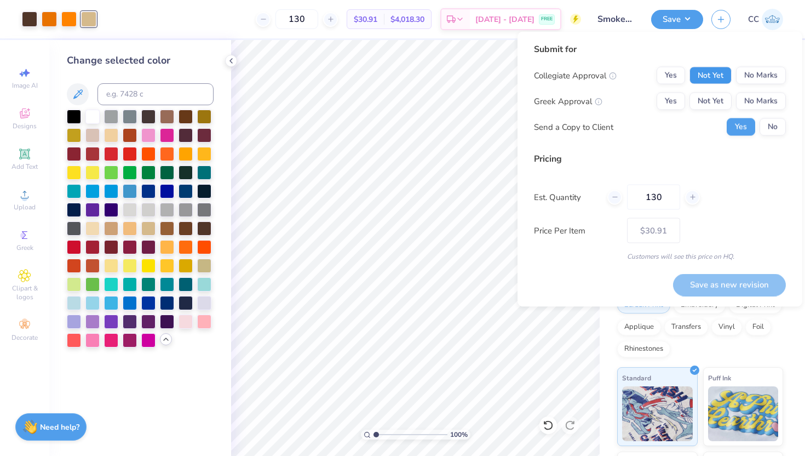
click at [715, 78] on button "Not Yet" at bounding box center [711, 76] width 42 height 18
click at [714, 96] on button "Not Yet" at bounding box center [711, 102] width 42 height 18
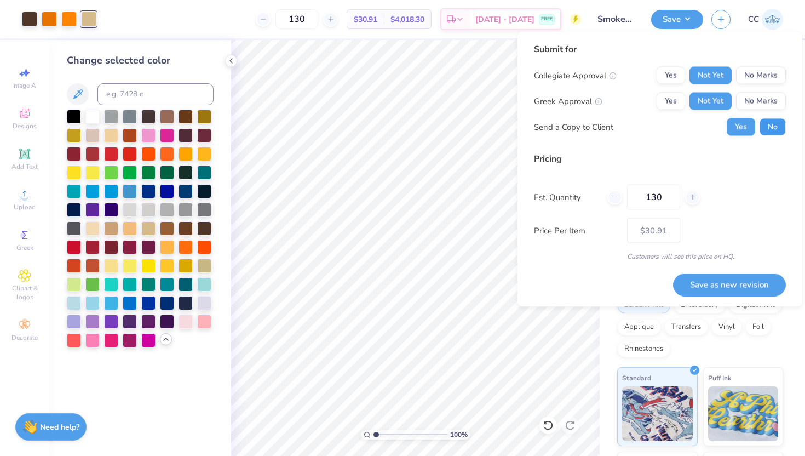
click at [765, 126] on button "No" at bounding box center [773, 127] width 26 height 18
click at [713, 284] on button "Save as new revision" at bounding box center [729, 284] width 113 height 22
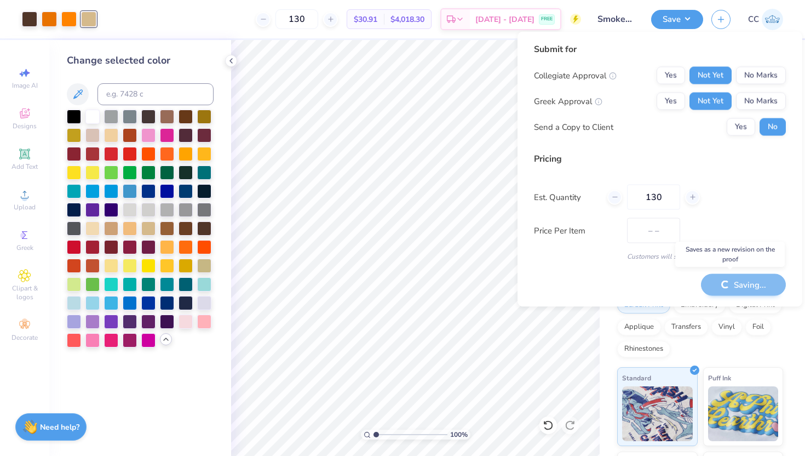
type input "$30.91"
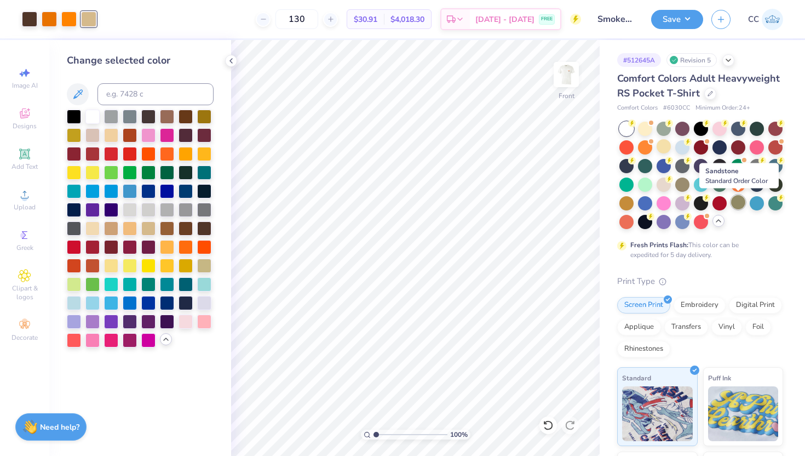
click at [742, 203] on div at bounding box center [738, 202] width 14 height 14
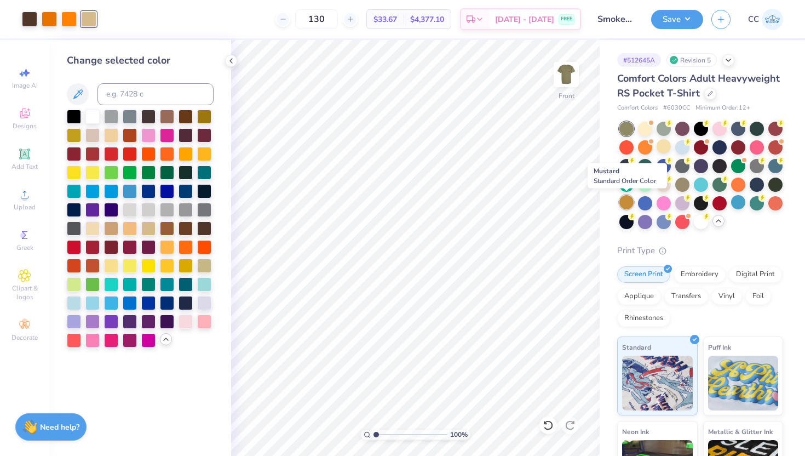
click at [627, 201] on div at bounding box center [627, 202] width 14 height 14
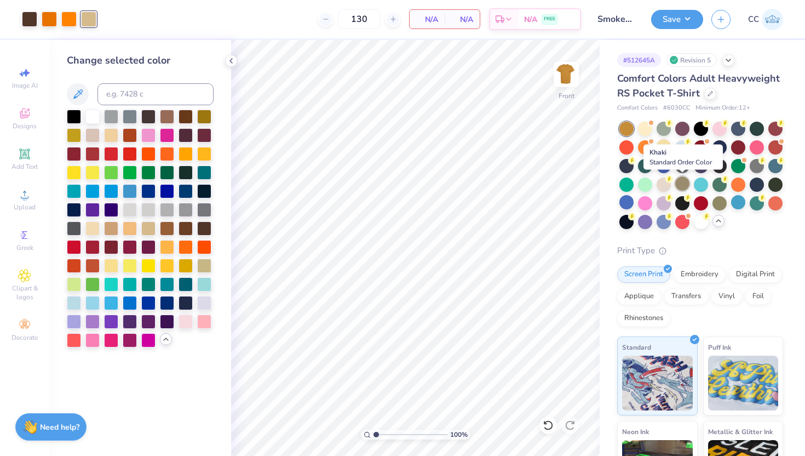
click at [683, 184] on div at bounding box center [683, 183] width 14 height 14
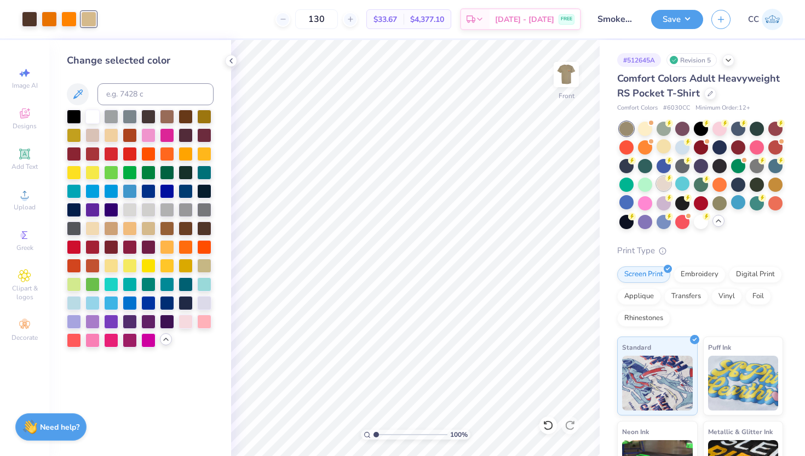
click at [666, 186] on div at bounding box center [664, 183] width 14 height 14
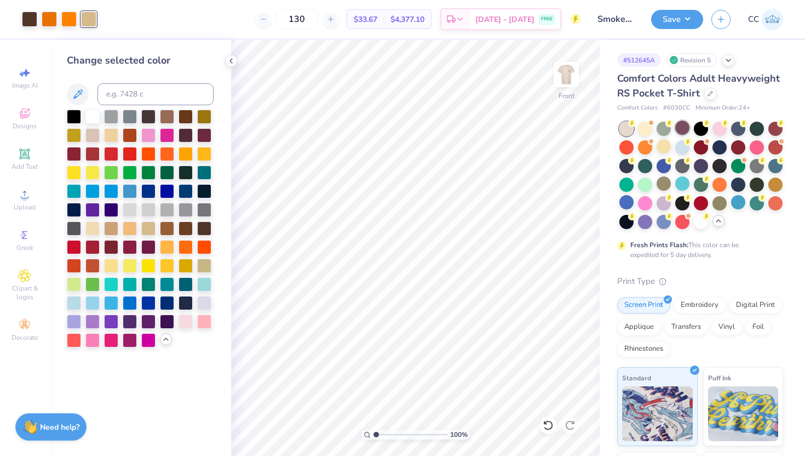
click at [682, 128] on div at bounding box center [683, 128] width 14 height 14
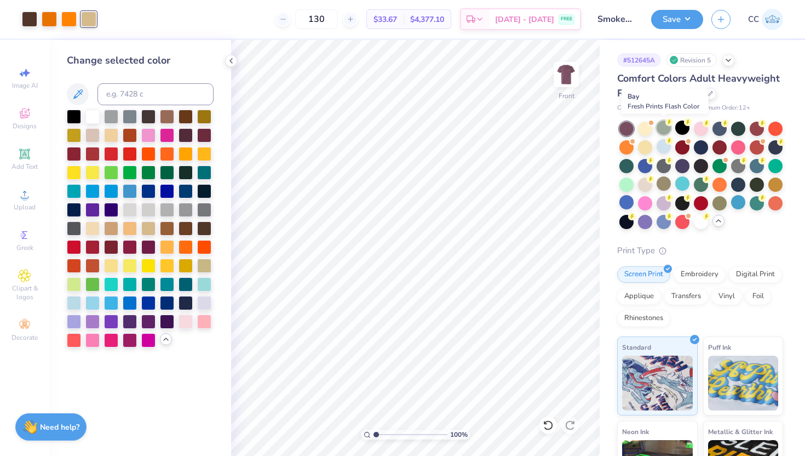
click at [667, 127] on div at bounding box center [664, 128] width 14 height 14
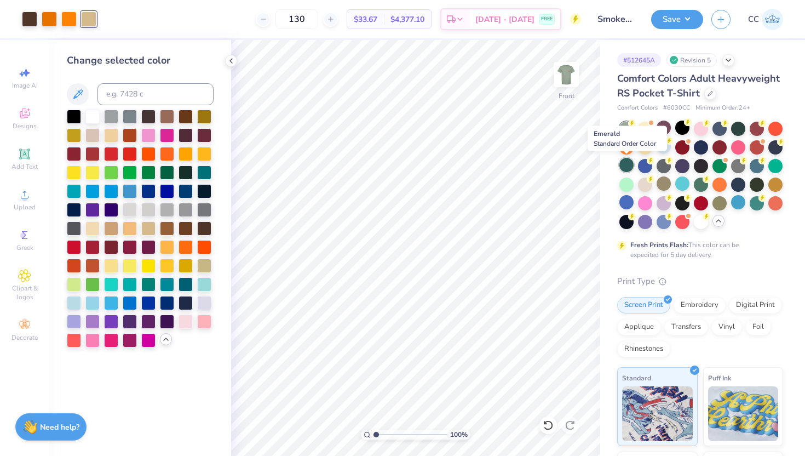
click at [627, 164] on div at bounding box center [627, 165] width 14 height 14
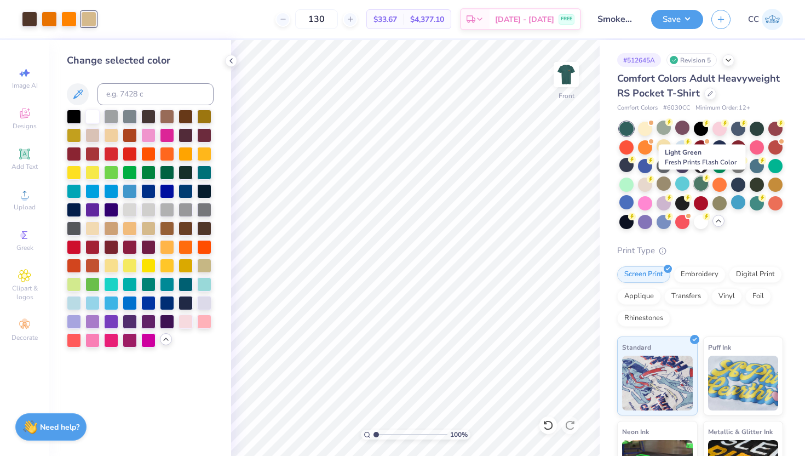
click at [704, 184] on div at bounding box center [701, 183] width 14 height 14
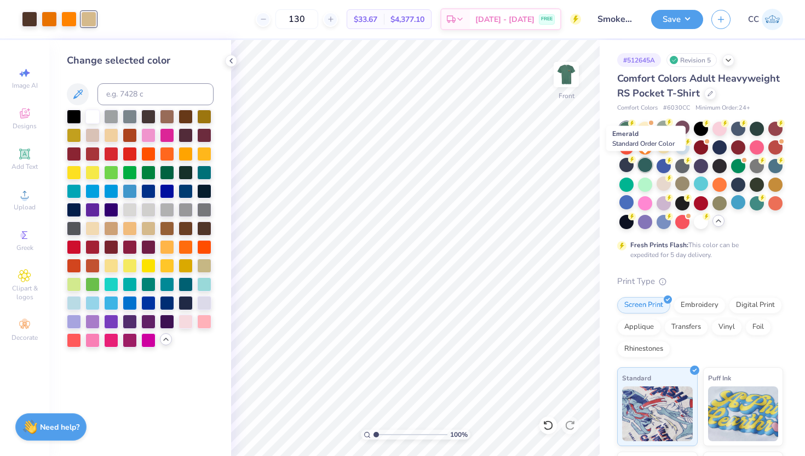
click at [643, 158] on div at bounding box center [645, 165] width 14 height 14
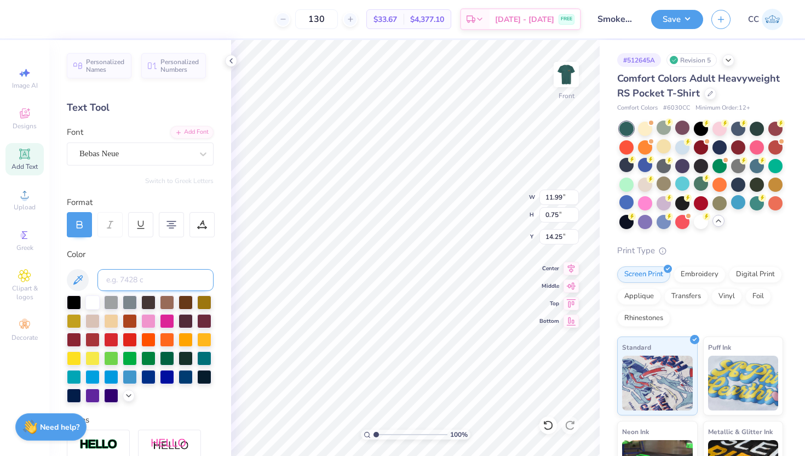
click at [192, 278] on input at bounding box center [156, 280] width 116 height 22
type input "467"
click at [145, 280] on input at bounding box center [156, 280] width 116 height 22
type input "467"
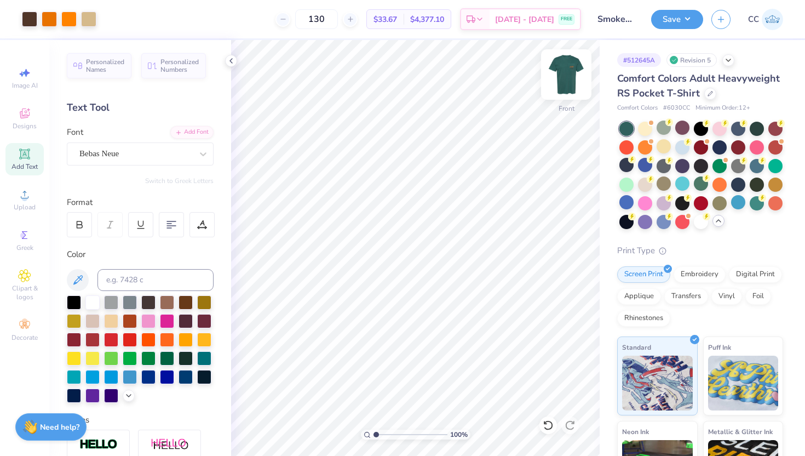
click at [567, 76] on img at bounding box center [567, 75] width 44 height 44
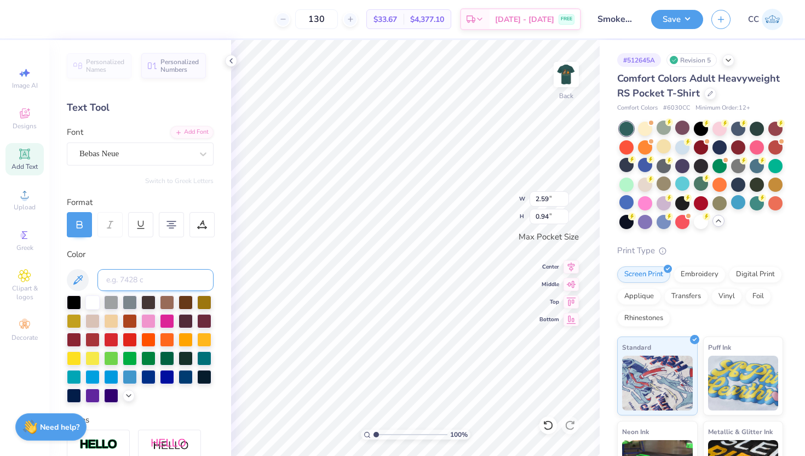
click at [168, 280] on input at bounding box center [156, 280] width 116 height 22
type input "467"
click at [222, 338] on div "Personalized Names Personalized Numbers Text Tool Add Font Font Bebas Neue Swit…" at bounding box center [140, 248] width 182 height 416
click at [167, 153] on div "Bebas Neue" at bounding box center [135, 153] width 115 height 17
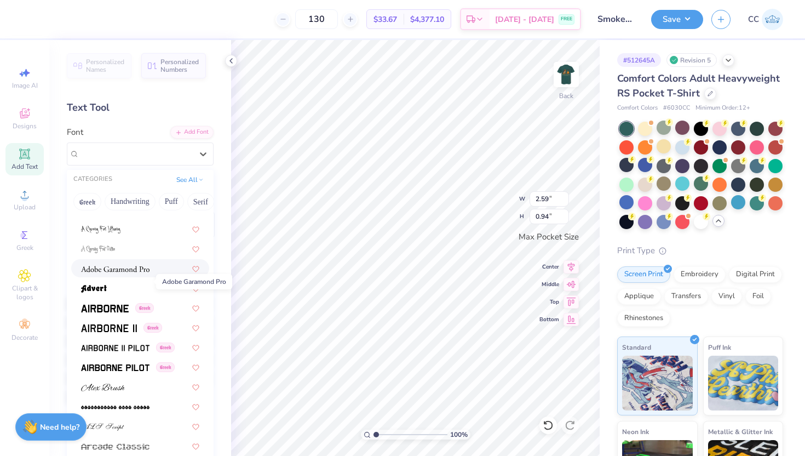
scroll to position [157, 0]
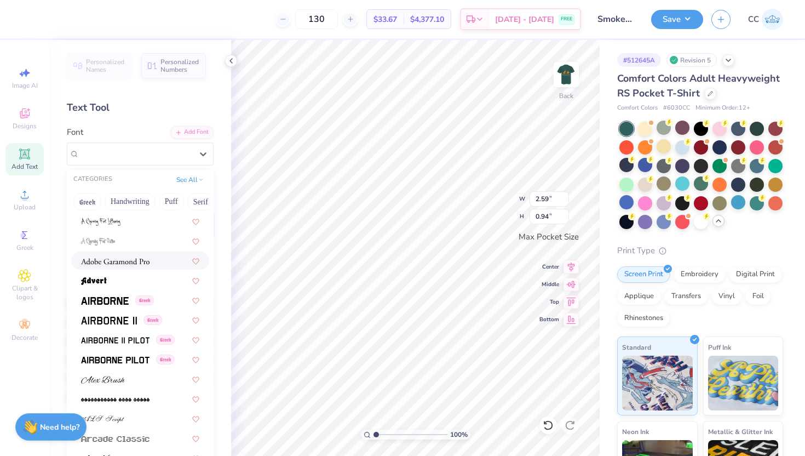
click at [132, 261] on img at bounding box center [115, 262] width 68 height 8
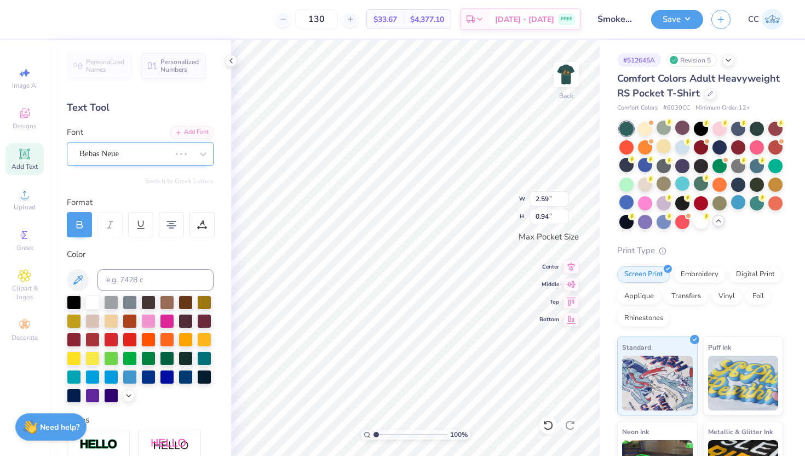
click at [160, 153] on div "Bebas Neue" at bounding box center [124, 153] width 93 height 17
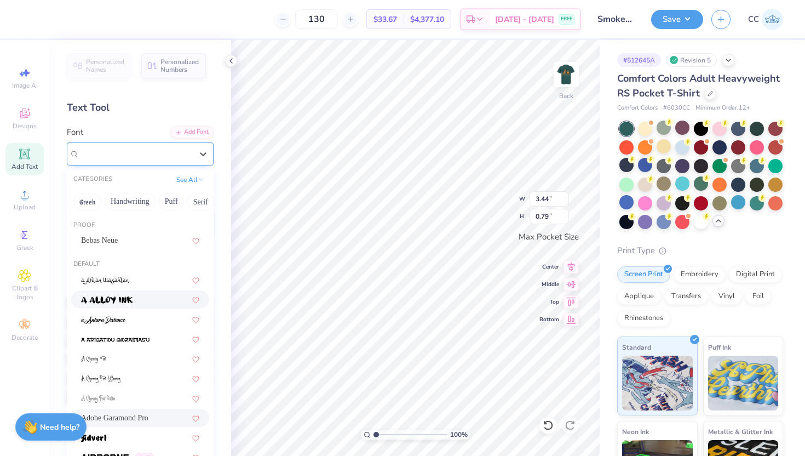
type input "3.44"
type input "0.79"
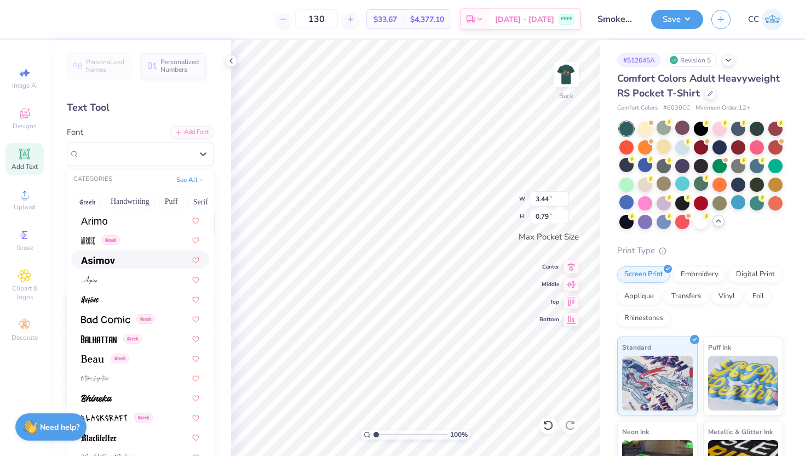
scroll to position [445, 0]
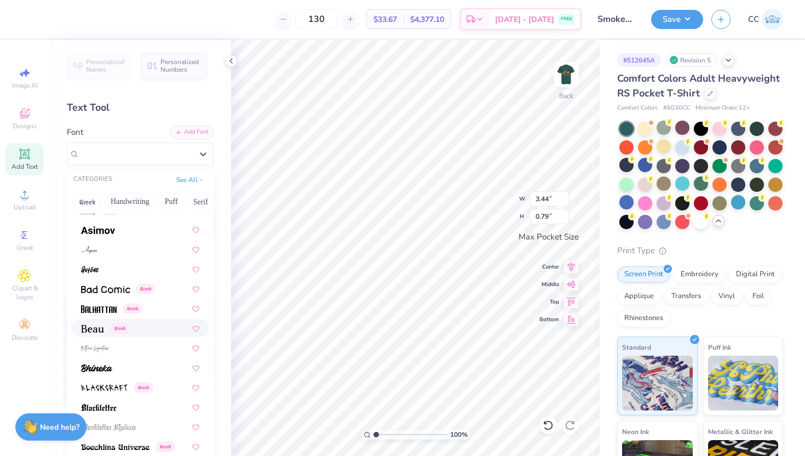
click at [94, 332] on img at bounding box center [92, 329] width 23 height 8
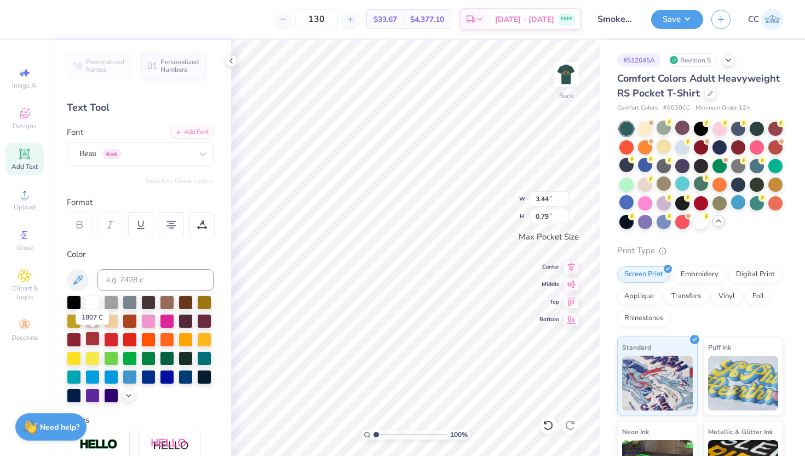
type input "3.17"
click at [167, 153] on div "Beau Greek" at bounding box center [135, 153] width 115 height 17
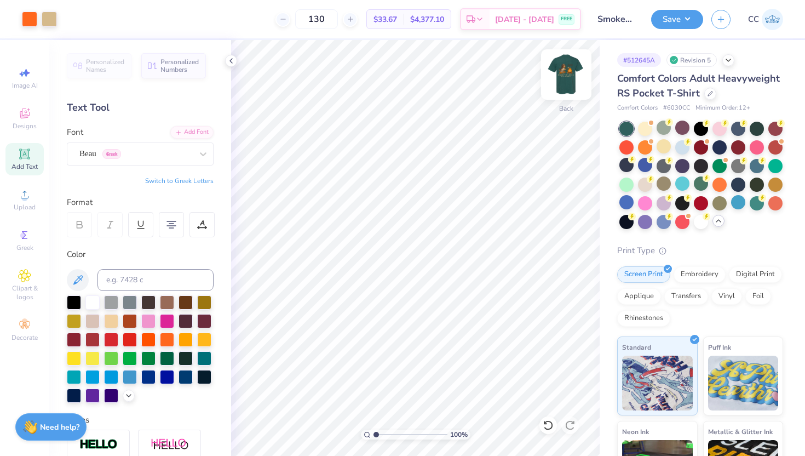
click at [575, 82] on img at bounding box center [567, 75] width 44 height 44
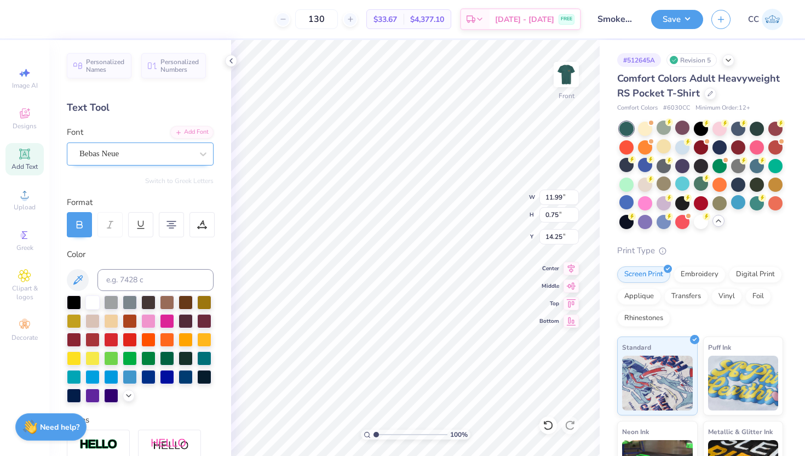
click at [169, 146] on div "Bebas Neue" at bounding box center [135, 153] width 115 height 17
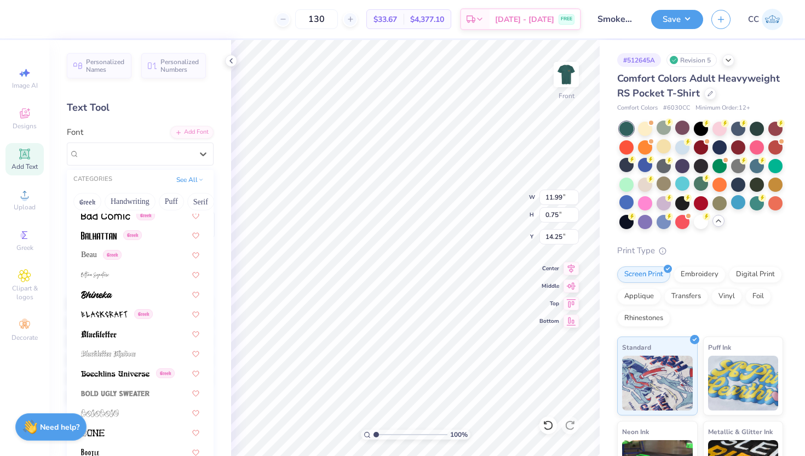
scroll to position [519, 0]
click at [134, 259] on div "Beau Greek" at bounding box center [140, 254] width 118 height 12
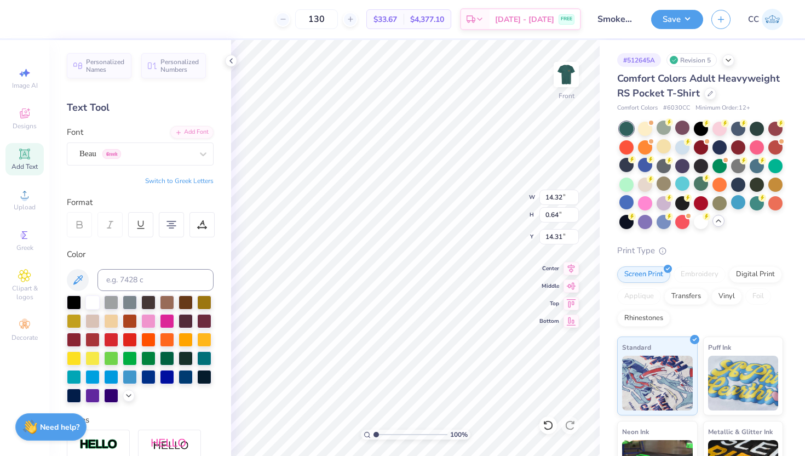
type input "14.32"
type input "0.64"
type input "14.31"
click at [147, 149] on div "Bebas Neue" at bounding box center [135, 153] width 115 height 17
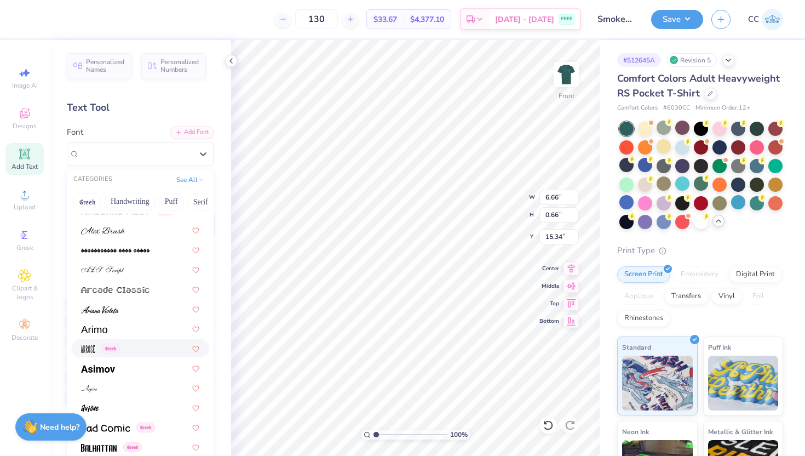
scroll to position [431, 0]
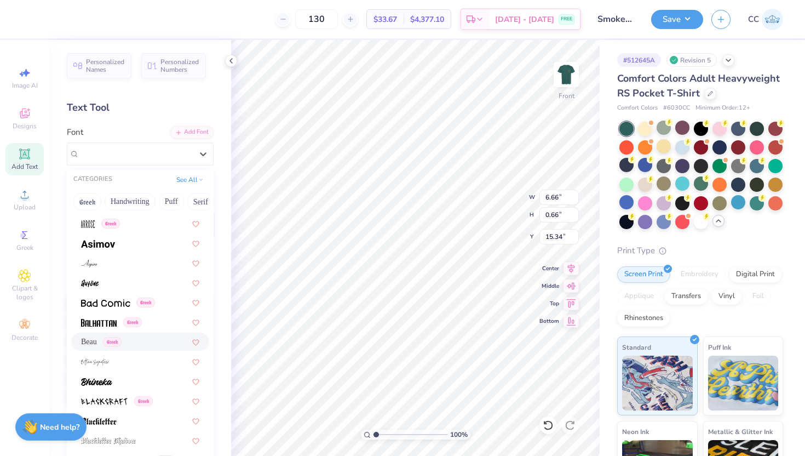
click at [90, 341] on span "Beau" at bounding box center [89, 342] width 16 height 12
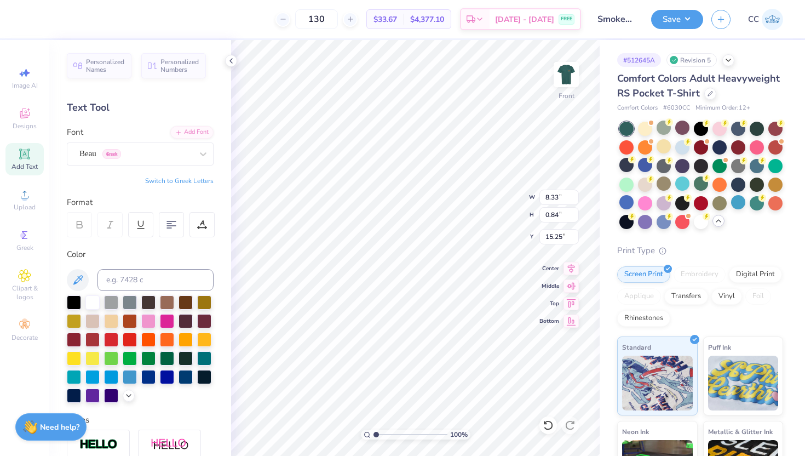
type input "8.33"
type input "0.84"
type input "15.25"
type input "14.32"
type input "0.64"
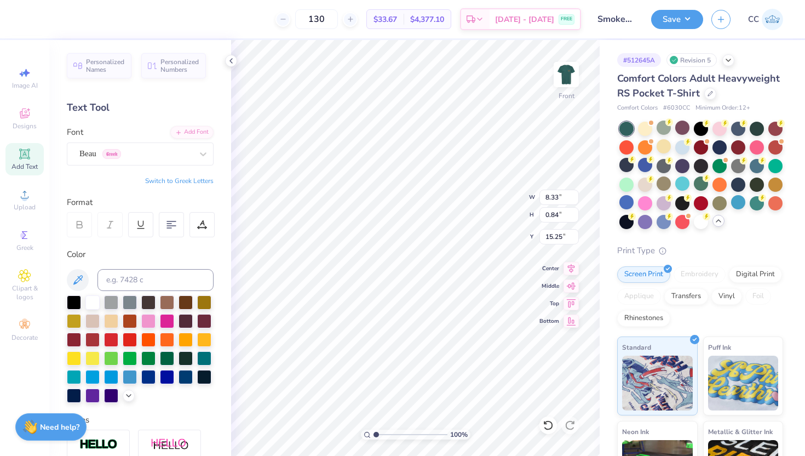
type input "14.31"
type input "12.65"
type input "0.56"
type input "14.25"
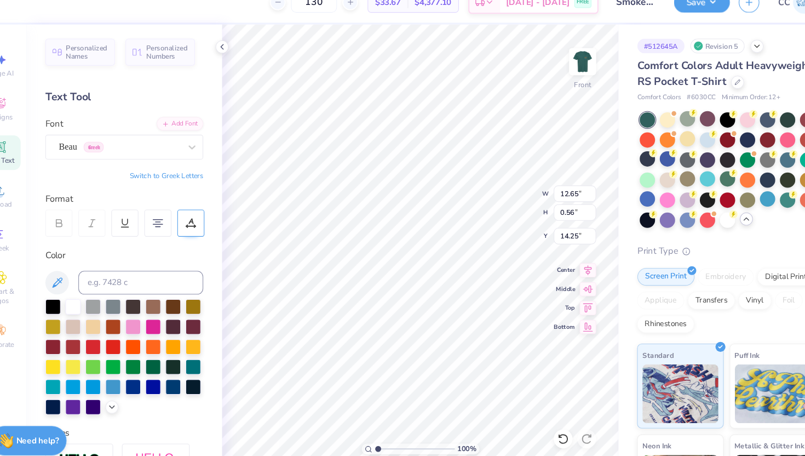
click at [210, 220] on div at bounding box center [202, 224] width 25 height 25
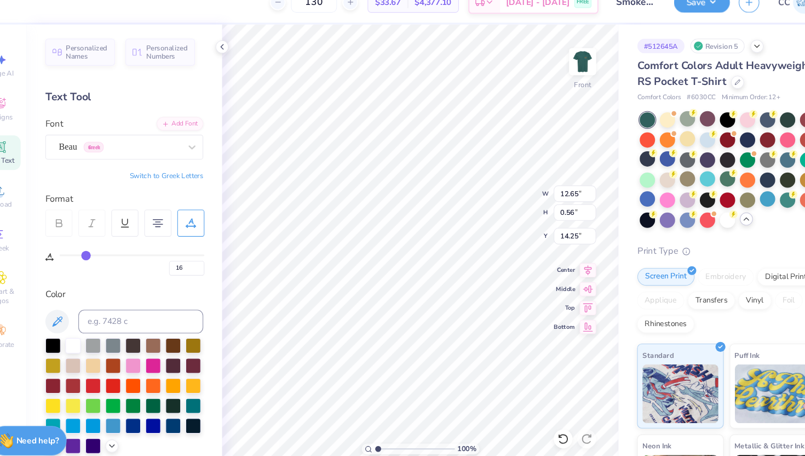
type input "15"
type input "14"
type input "13"
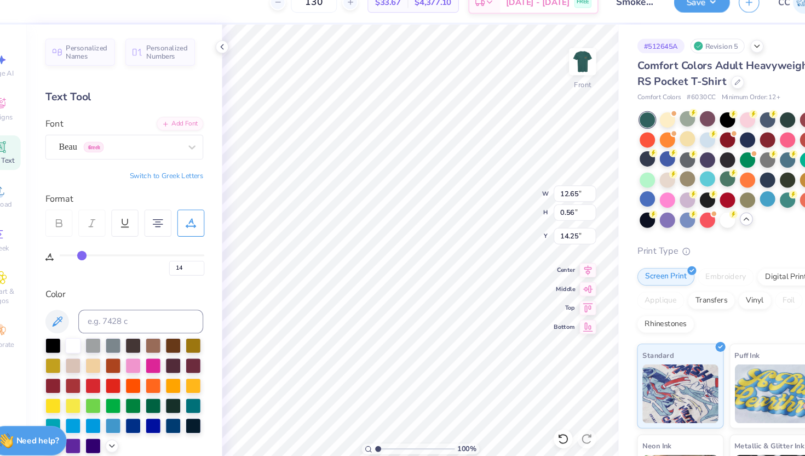
type input "13"
type input "12"
type input "11"
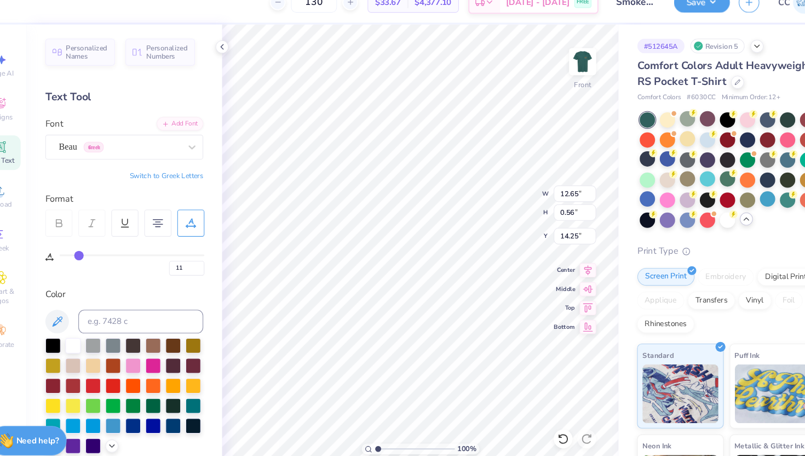
type input "11"
click at [98, 255] on input "range" at bounding box center [147, 255] width 135 height 2
type input "13.02"
type input "0.62"
type input "14.25"
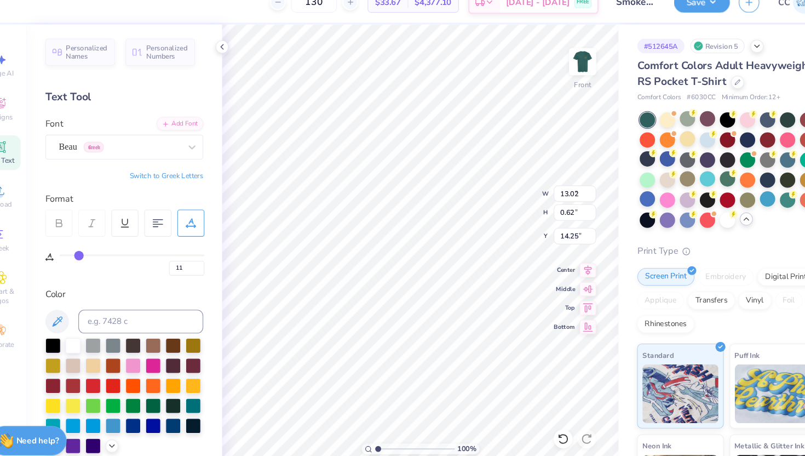
type input "8.33"
type input "0.84"
type input "15.25"
type input "5"
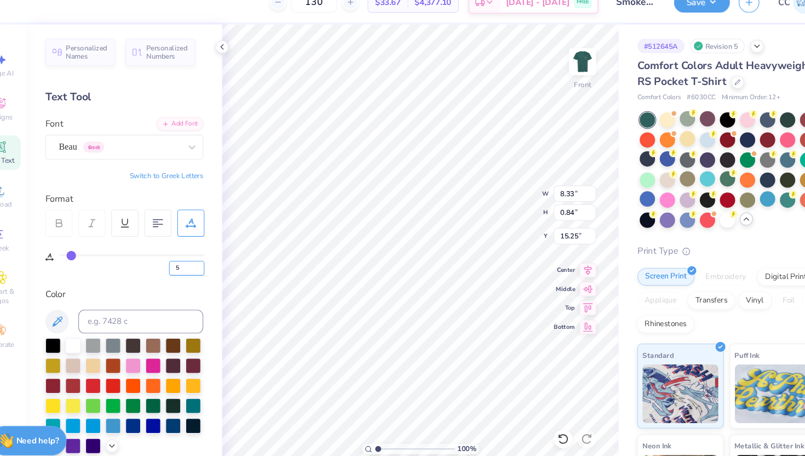
type input "7.58"
type input "0.77"
type input "15.22"
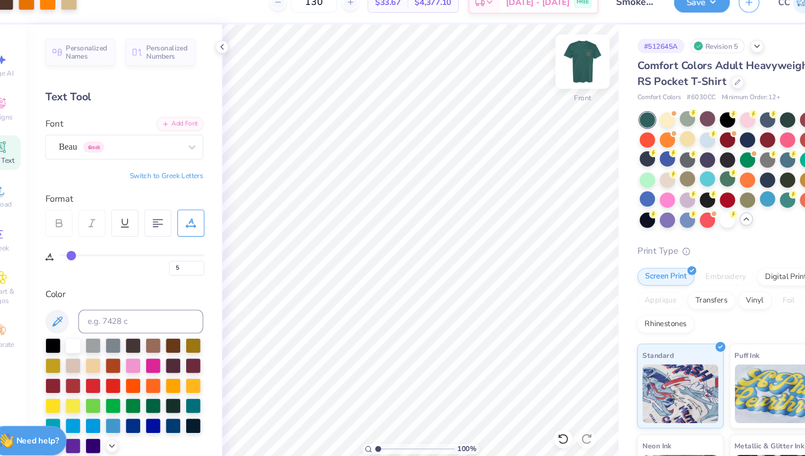
click at [568, 78] on img at bounding box center [567, 75] width 44 height 44
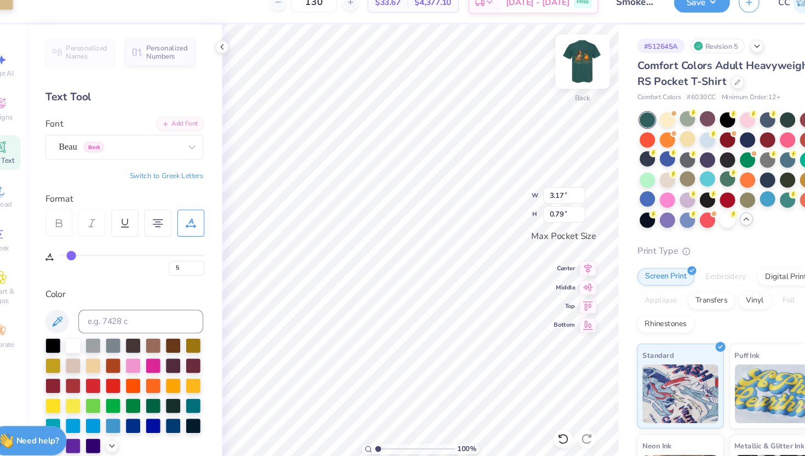
type input "11"
click at [569, 77] on img at bounding box center [567, 75] width 44 height 44
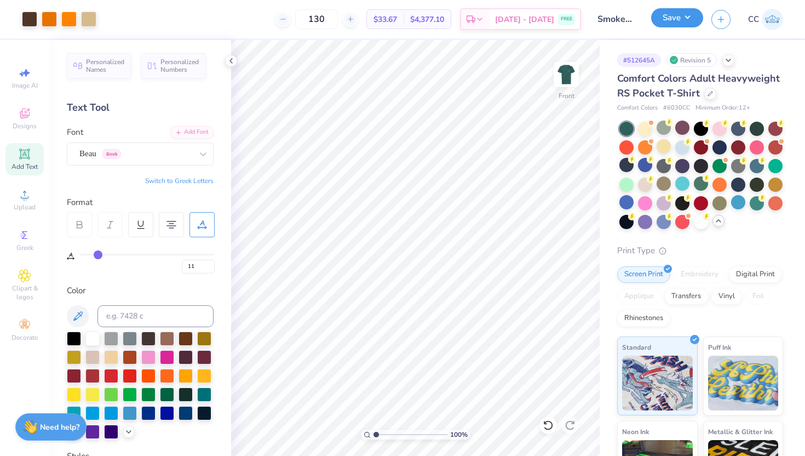
click at [682, 10] on button "Save" at bounding box center [677, 17] width 52 height 19
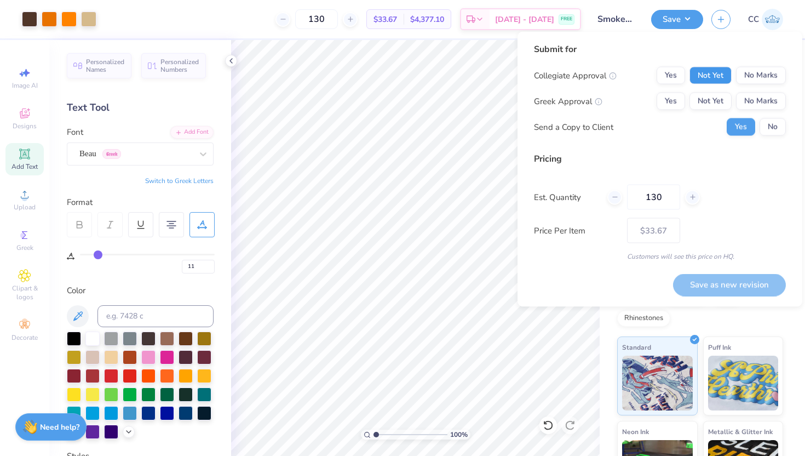
click at [710, 76] on button "Not Yet" at bounding box center [711, 76] width 42 height 18
click at [710, 105] on button "Not Yet" at bounding box center [711, 102] width 42 height 18
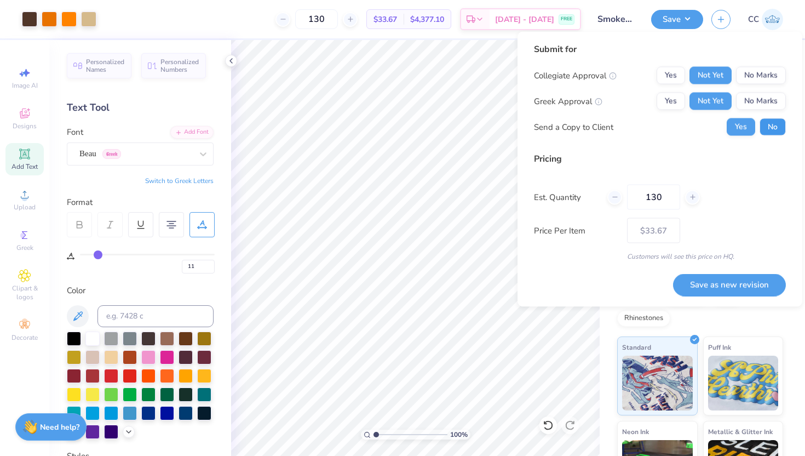
click at [771, 127] on button "No" at bounding box center [773, 127] width 26 height 18
click at [695, 286] on button "Save as new revision" at bounding box center [729, 284] width 113 height 22
type input "$33.67"
